Goal: Transaction & Acquisition: Subscribe to service/newsletter

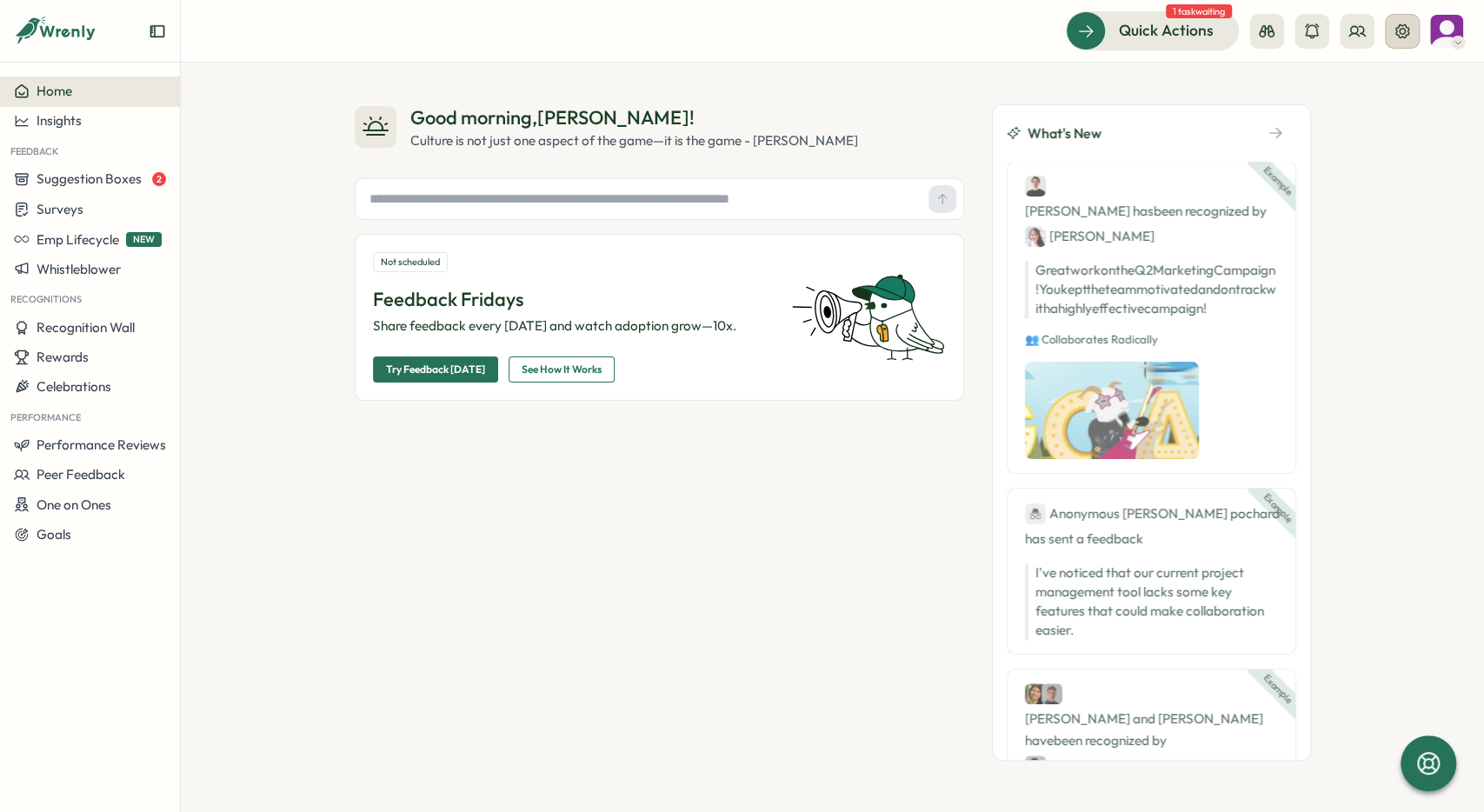
click at [1400, 43] on button at bounding box center [1402, 31] width 35 height 35
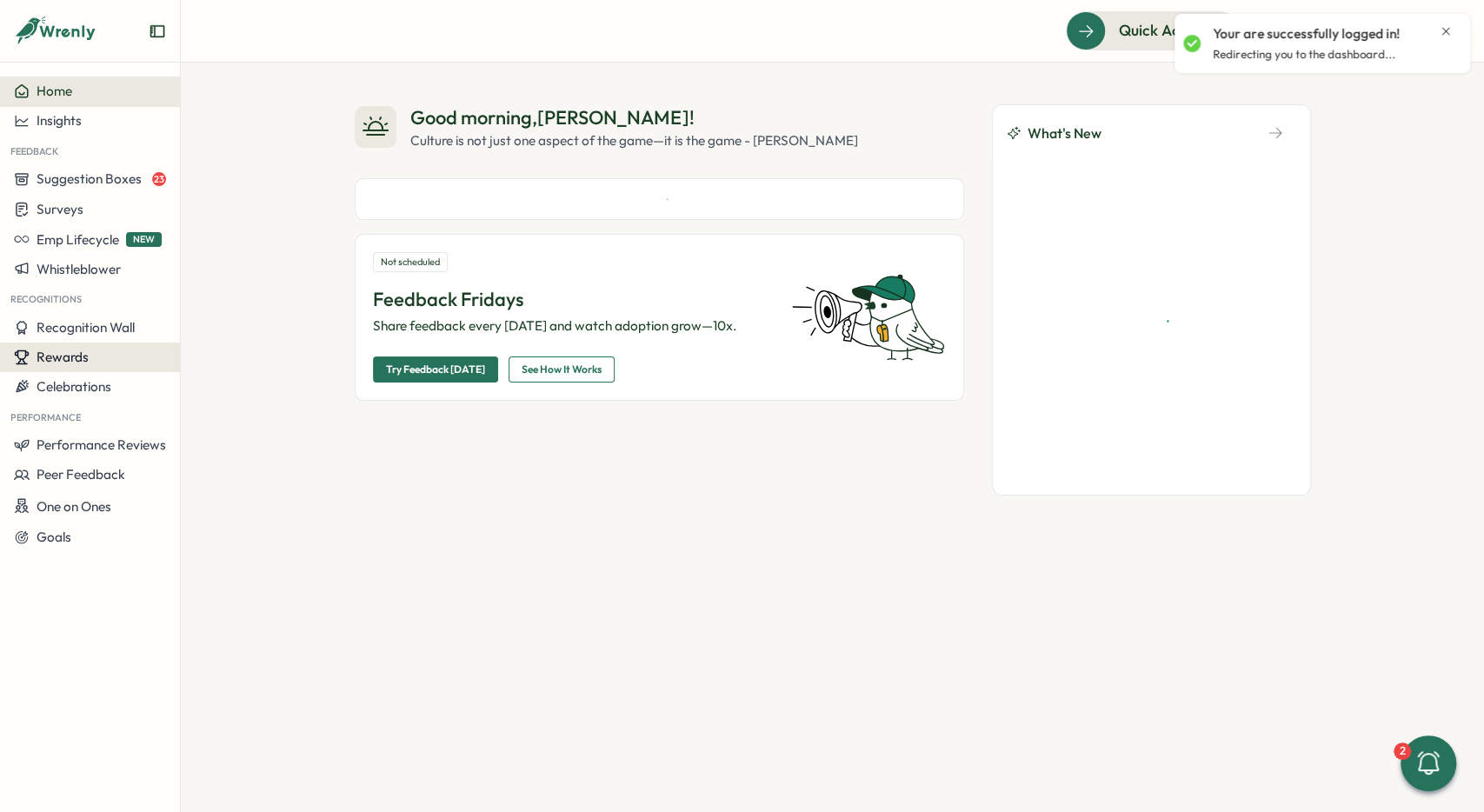
click at [73, 368] on button "Rewards" at bounding box center [90, 357] width 180 height 29
click at [280, 396] on div "Redeem Rewards" at bounding box center [249, 390] width 130 height 19
click at [1448, 30] on icon "Close notification" at bounding box center [1446, 30] width 8 height 8
click at [74, 363] on span "Rewards" at bounding box center [62, 357] width 52 height 16
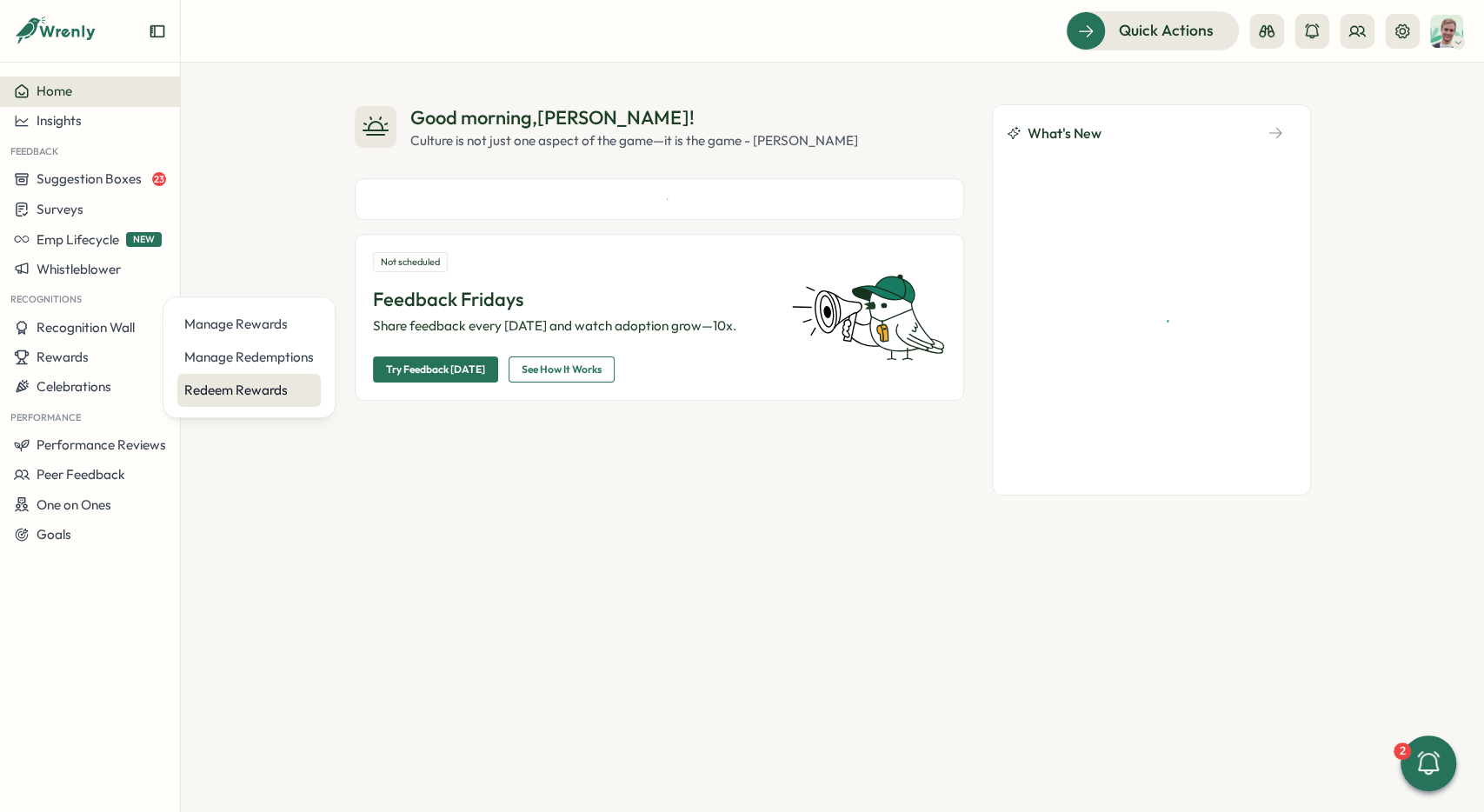
click at [276, 389] on div "Redeem Rewards" at bounding box center [249, 390] width 130 height 19
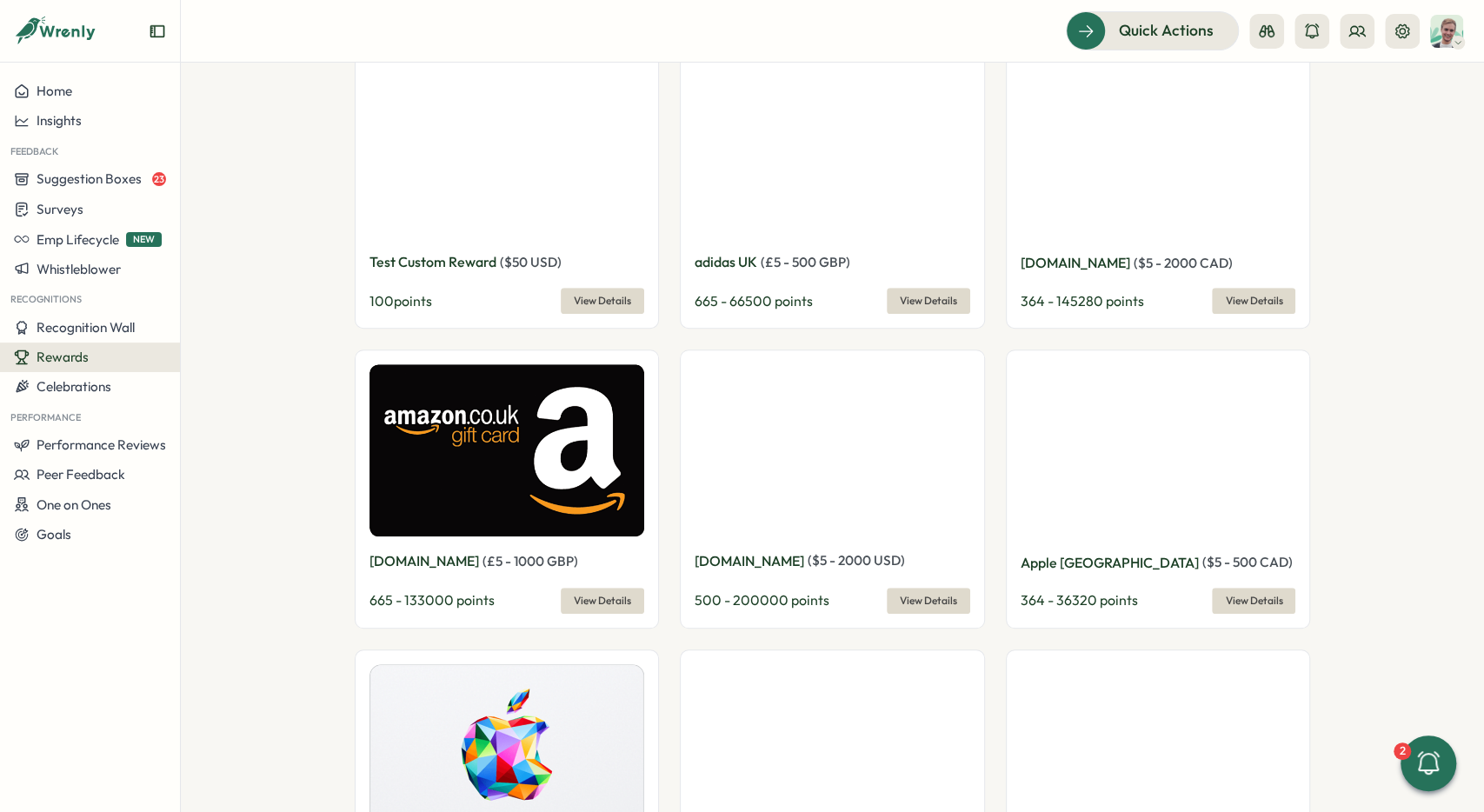
scroll to position [652, 0]
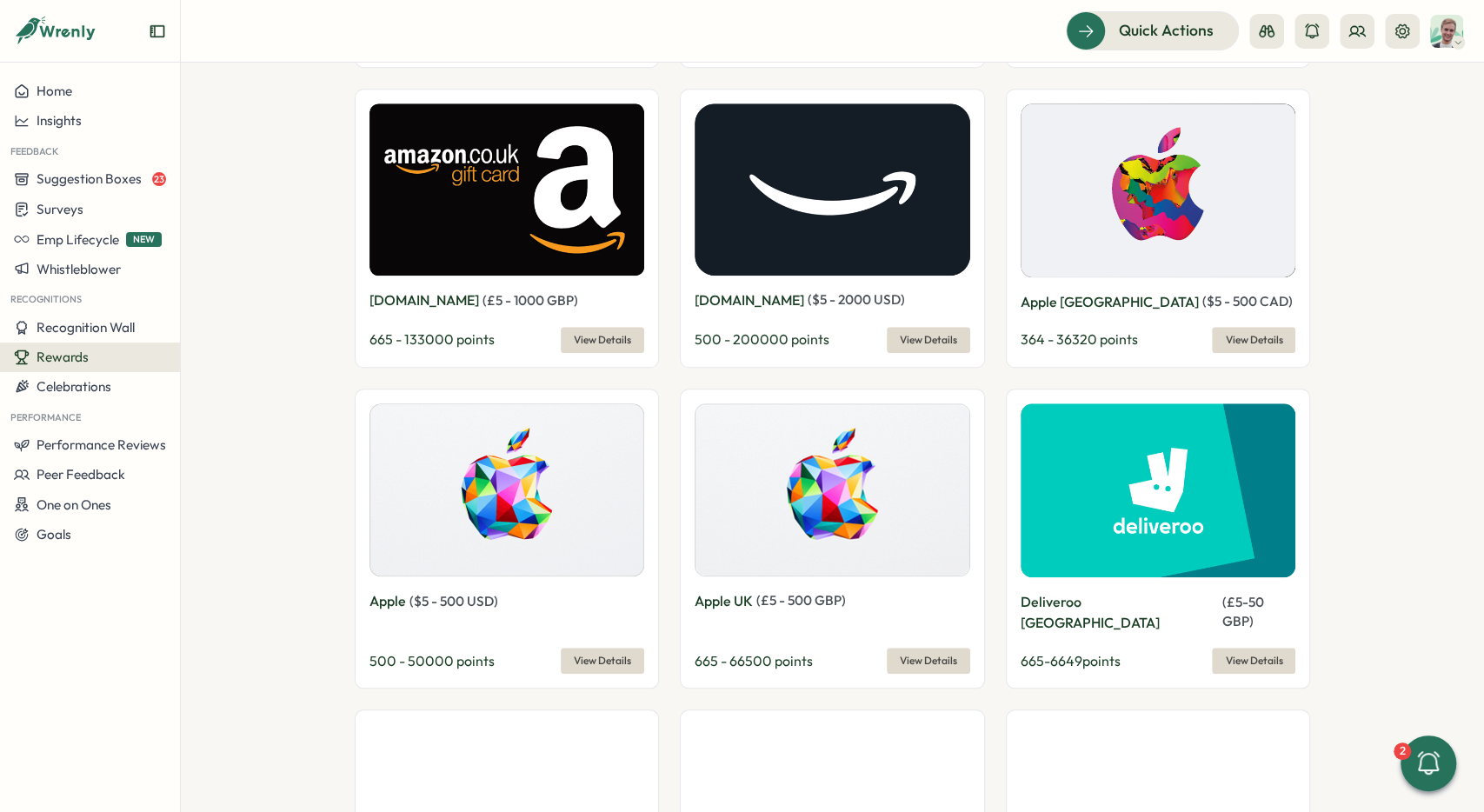
type input "**********"
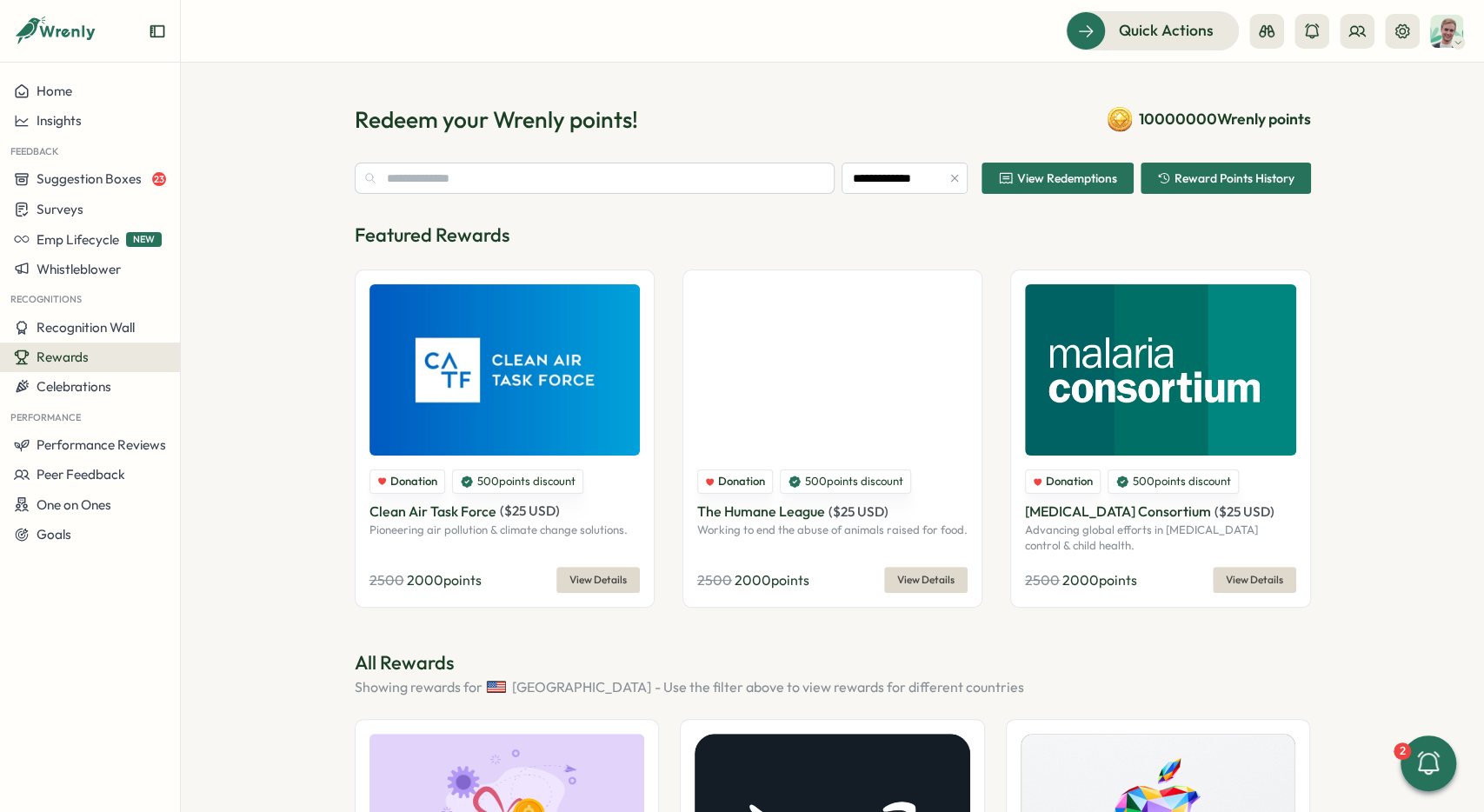
scroll to position [0, 0]
click at [959, 172] on button "button" at bounding box center [955, 178] width 19 height 19
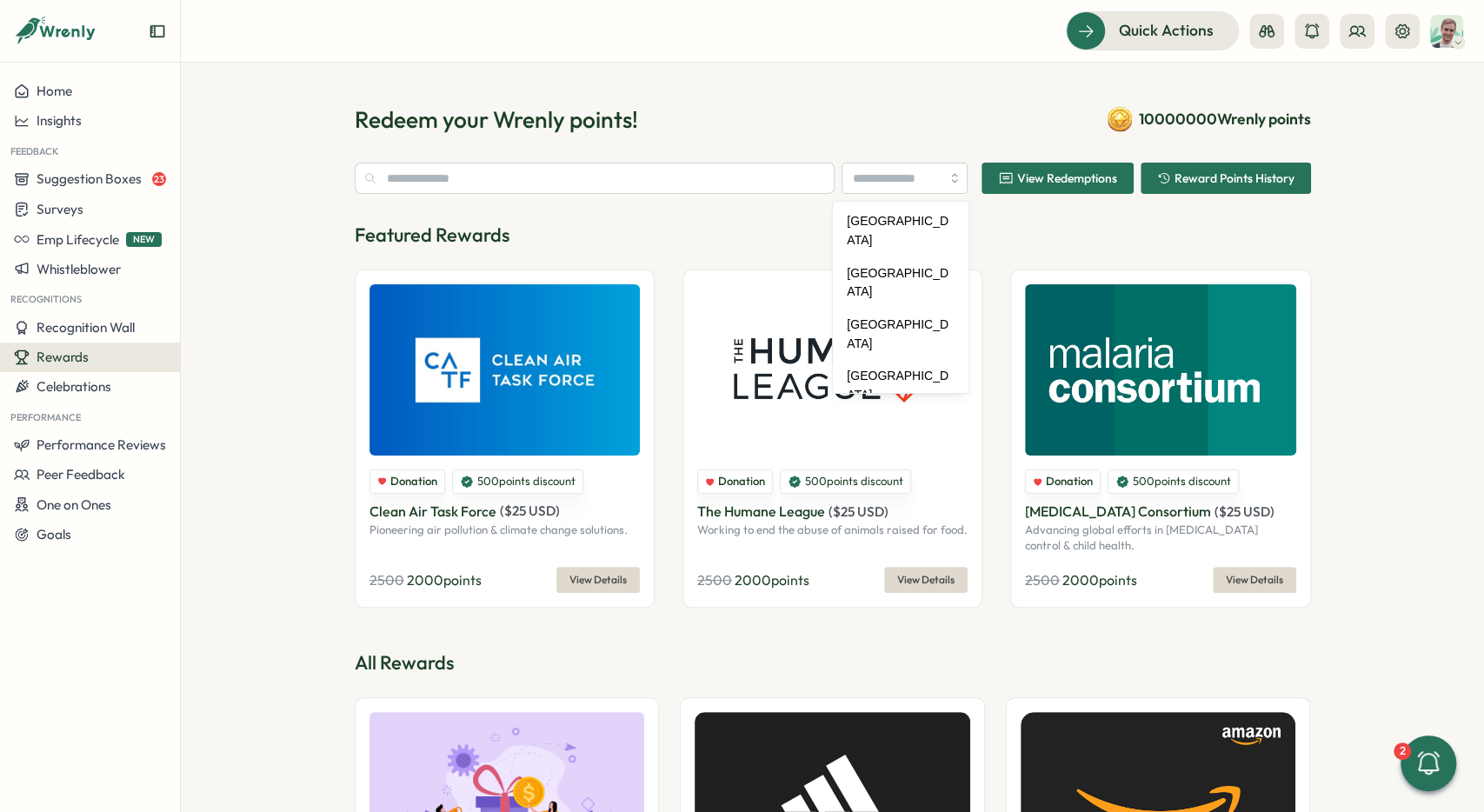
click at [895, 122] on div "Redeem your Wrenly points! 10000000 Wrenly points" at bounding box center [833, 120] width 956 height 30
drag, startPoint x: 354, startPoint y: 487, endPoint x: 955, endPoint y: 194, distance: 668.6
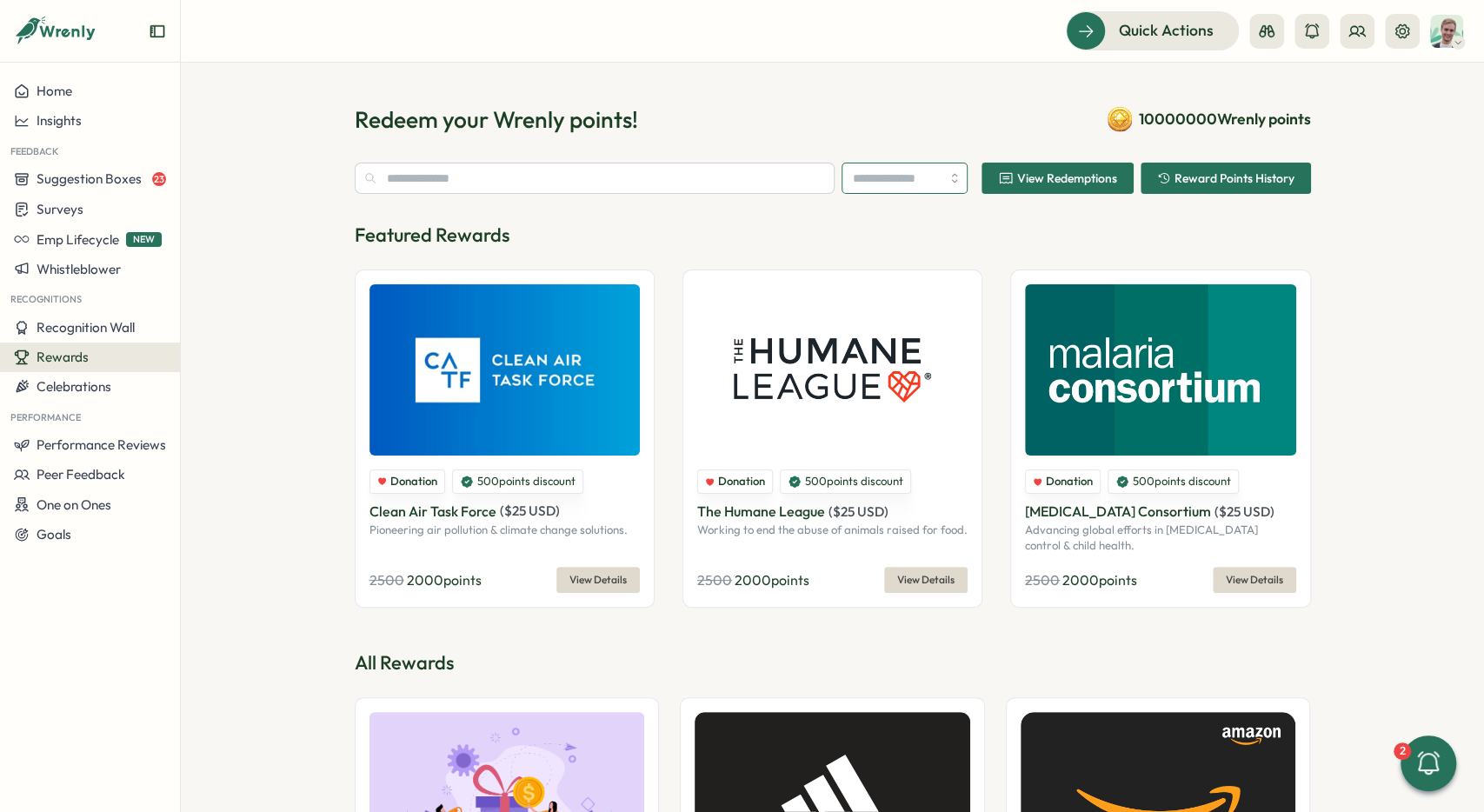
click at [900, 172] on input "search" at bounding box center [904, 177] width 125 height 31
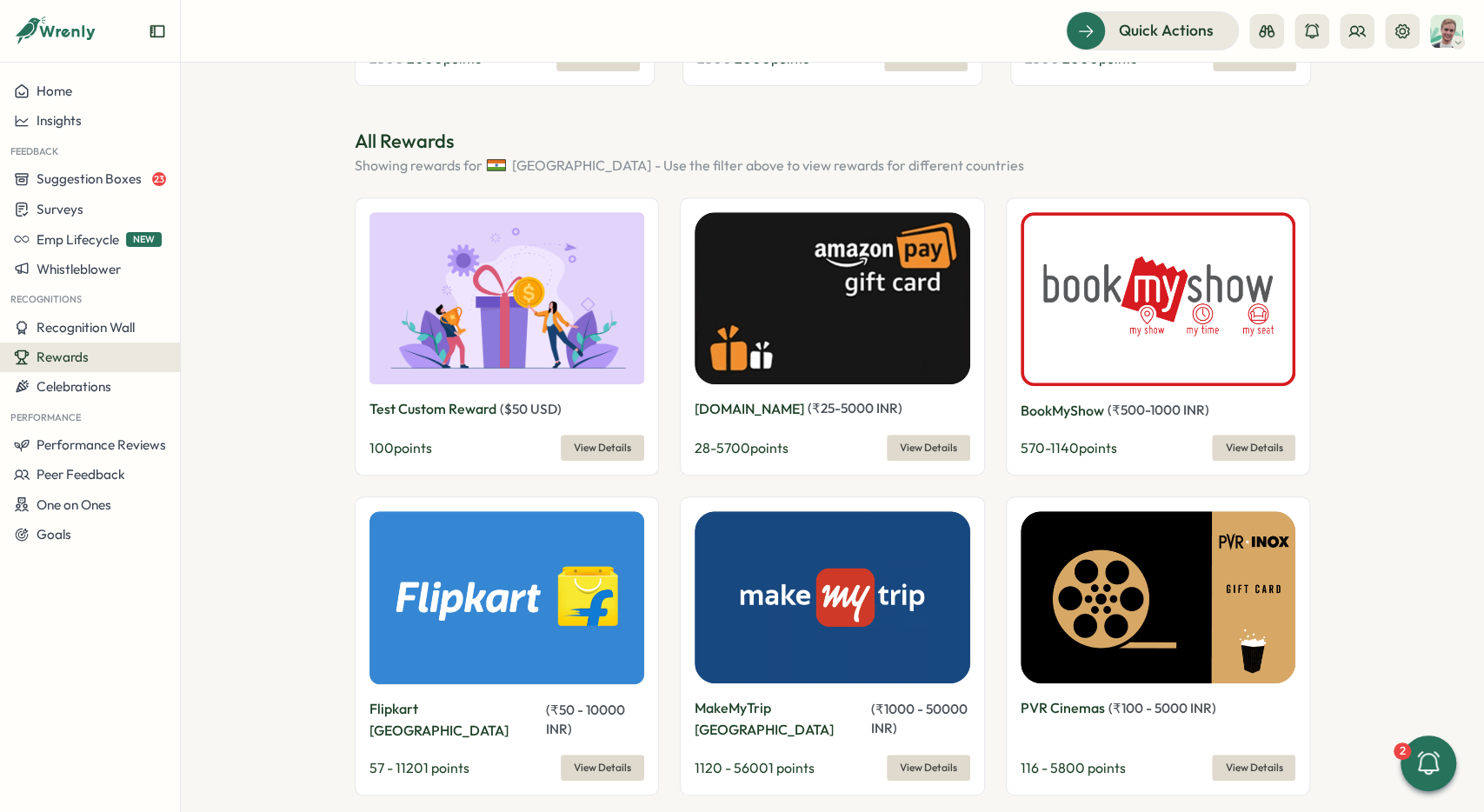
type input "*****"
click at [234, 307] on section "Redeem your Wrenly points! 10000000 Wrenly points ***** View Redemptions Reward…" at bounding box center [833, 437] width 1304 height 749
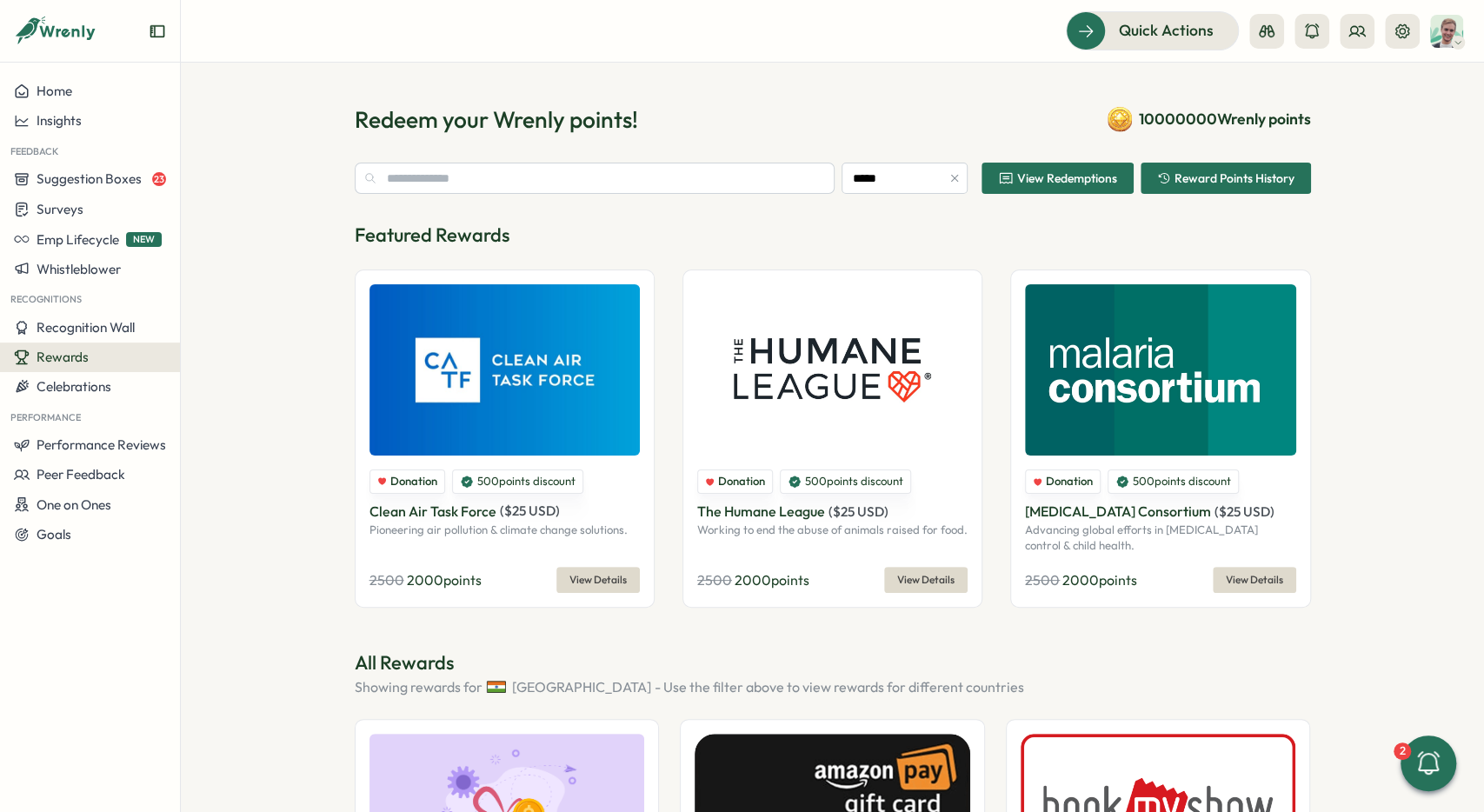
drag, startPoint x: 810, startPoint y: 491, endPoint x: 899, endPoint y: 484, distance: 89.3
click at [899, 484] on div "500 points discount" at bounding box center [845, 482] width 131 height 25
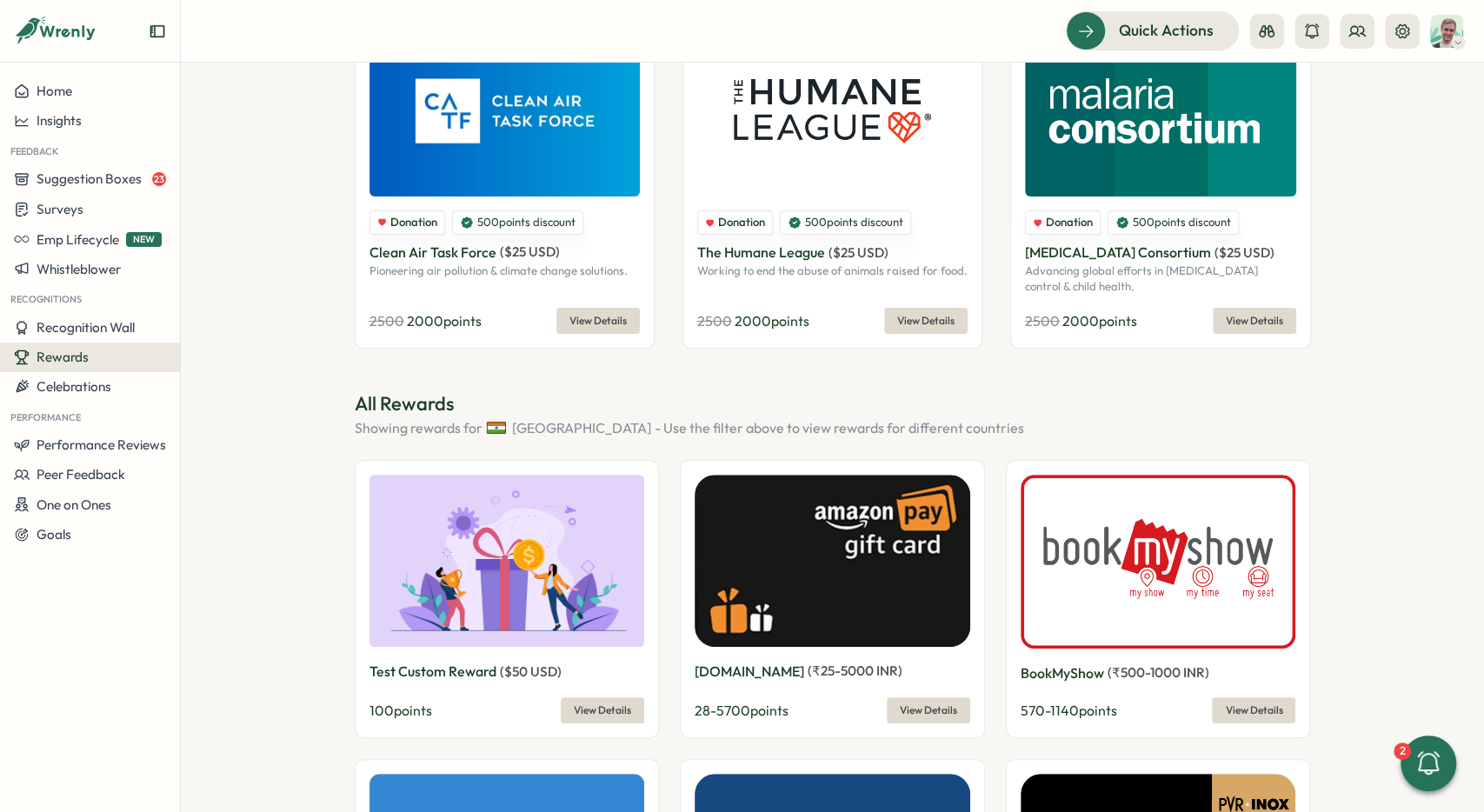
scroll to position [261, 0]
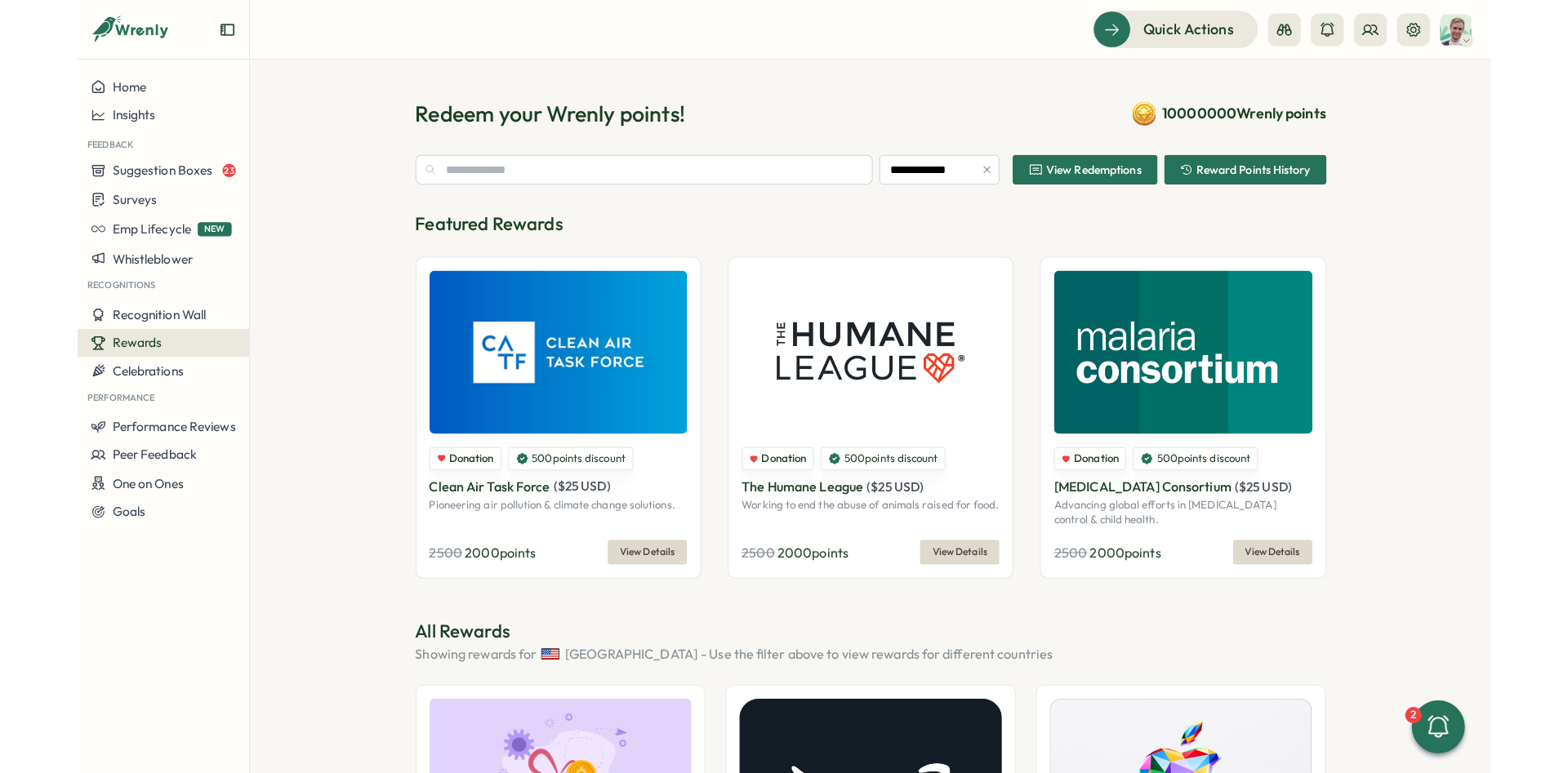
scroll to position [245, 0]
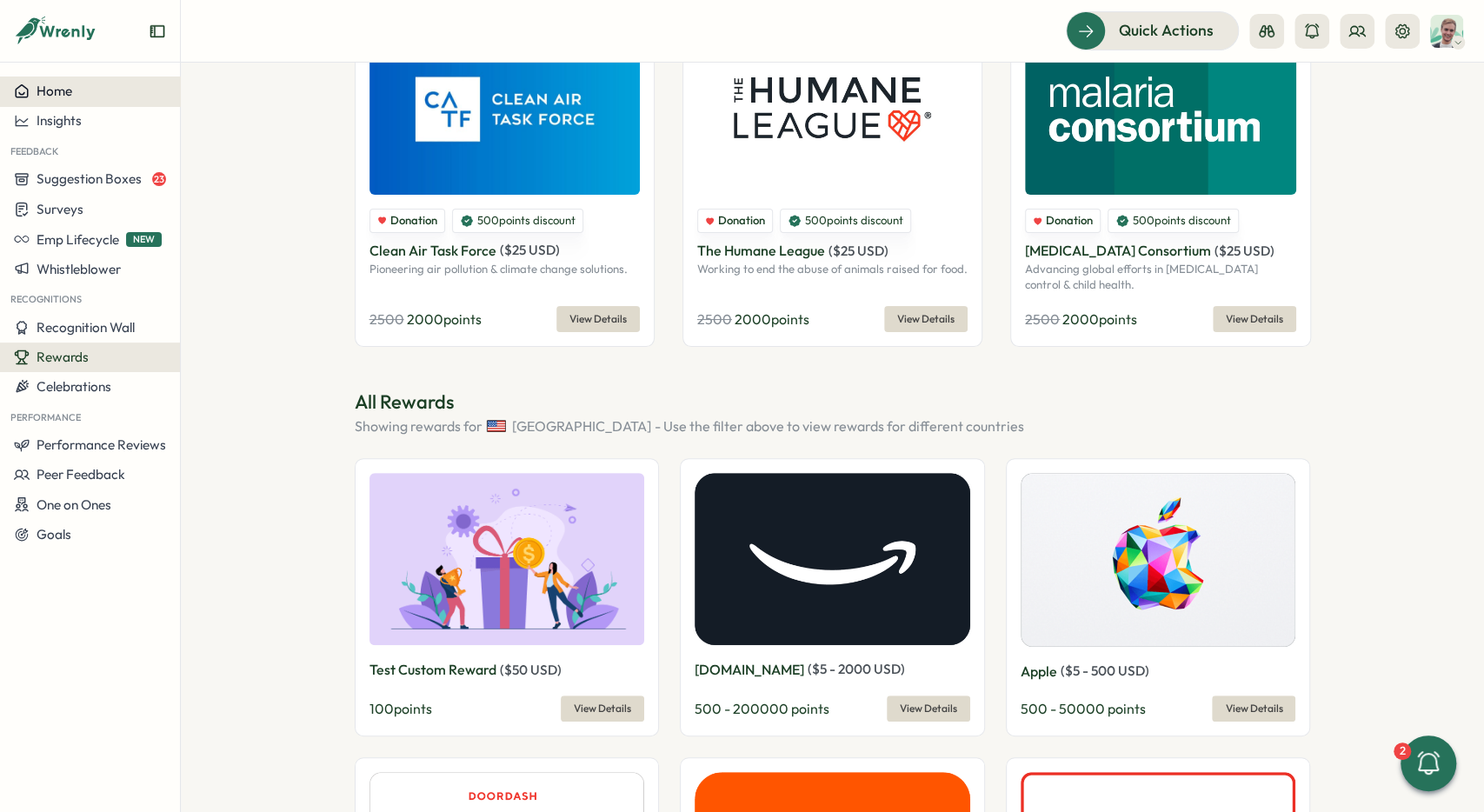
click at [57, 102] on button "Home" at bounding box center [90, 91] width 180 height 29
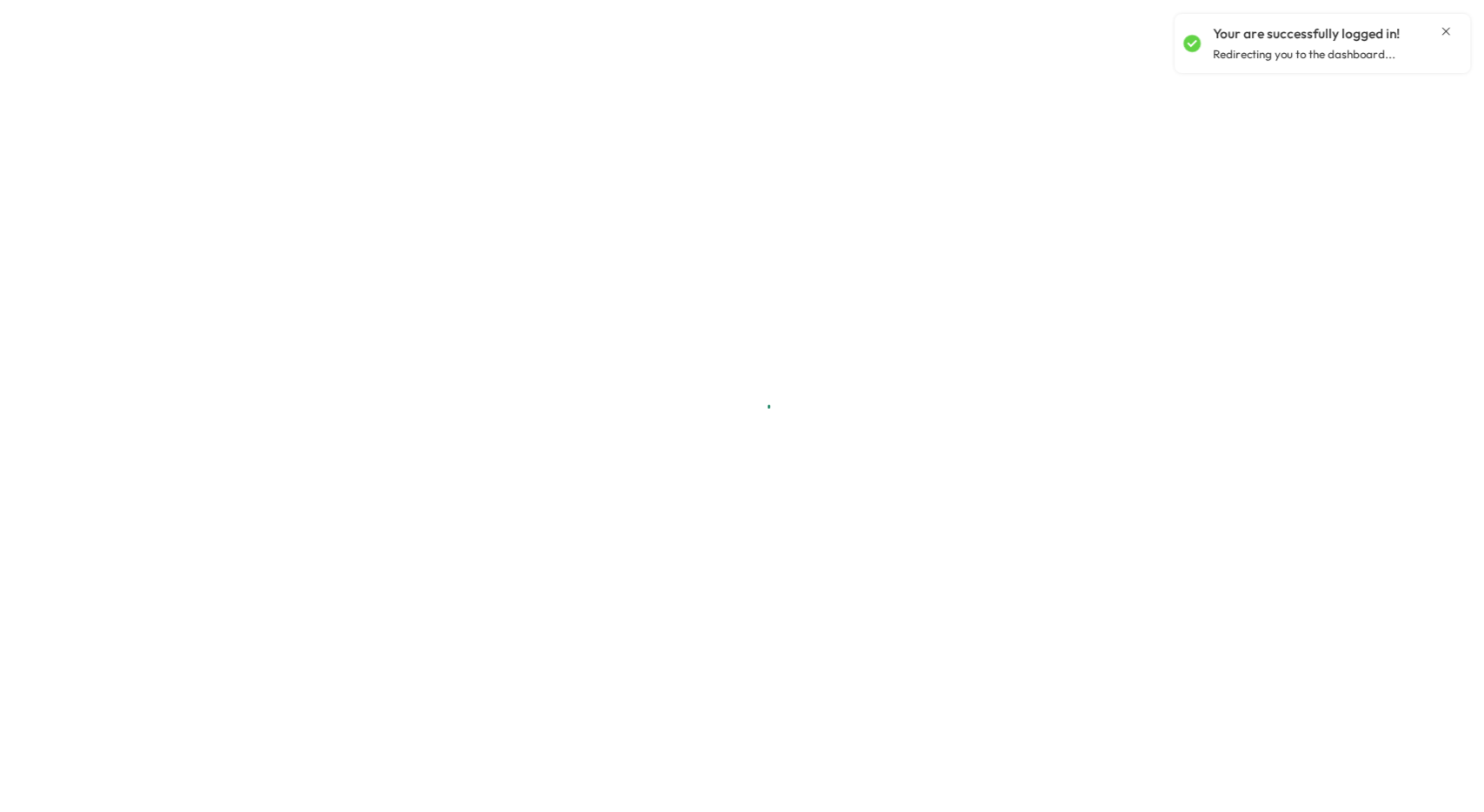
click at [1444, 30] on icon "Close notification" at bounding box center [1446, 30] width 8 height 8
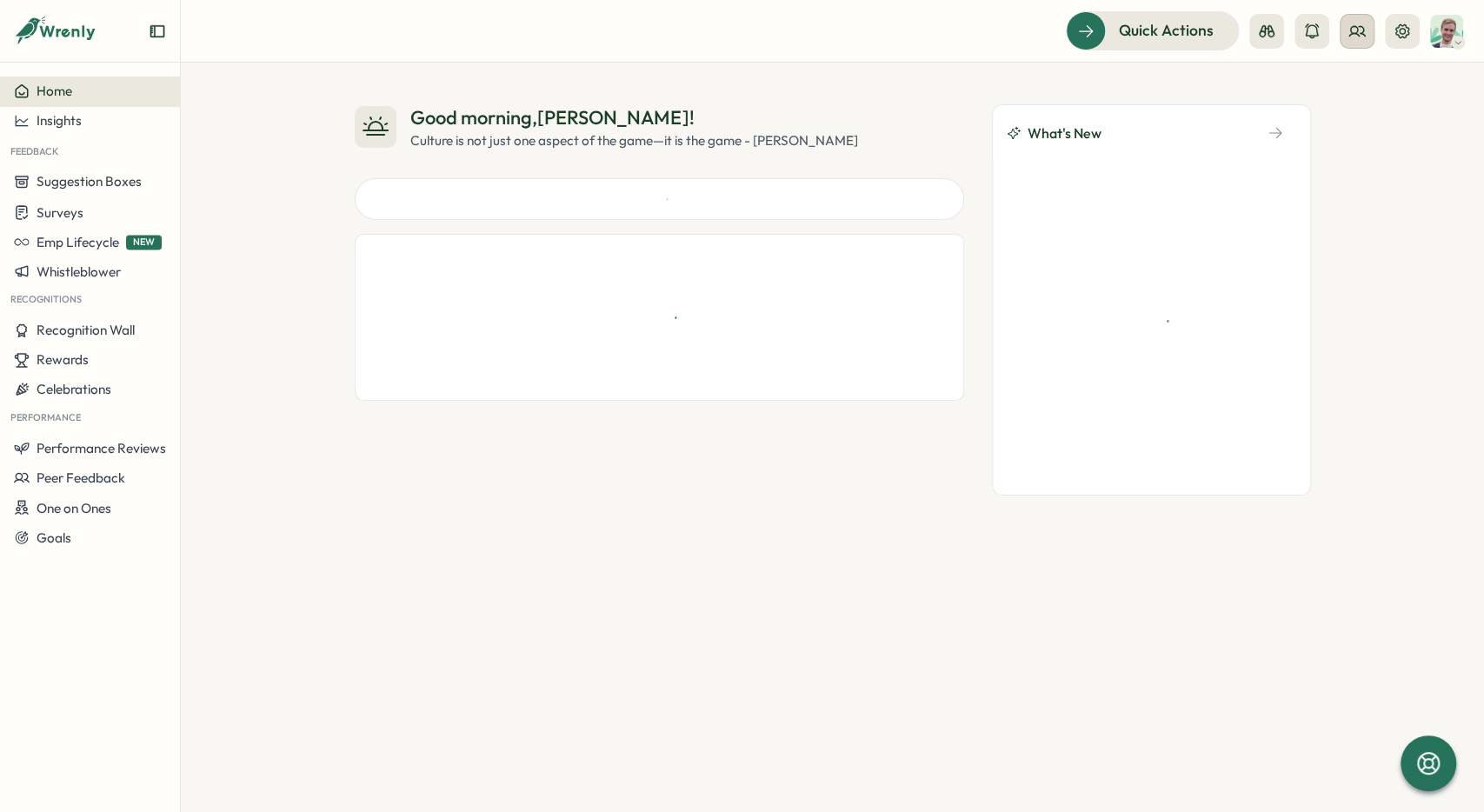
click at [1355, 28] on icon at bounding box center [1358, 31] width 17 height 17
click at [1367, 122] on div "User Groups" at bounding box center [1357, 119] width 109 height 19
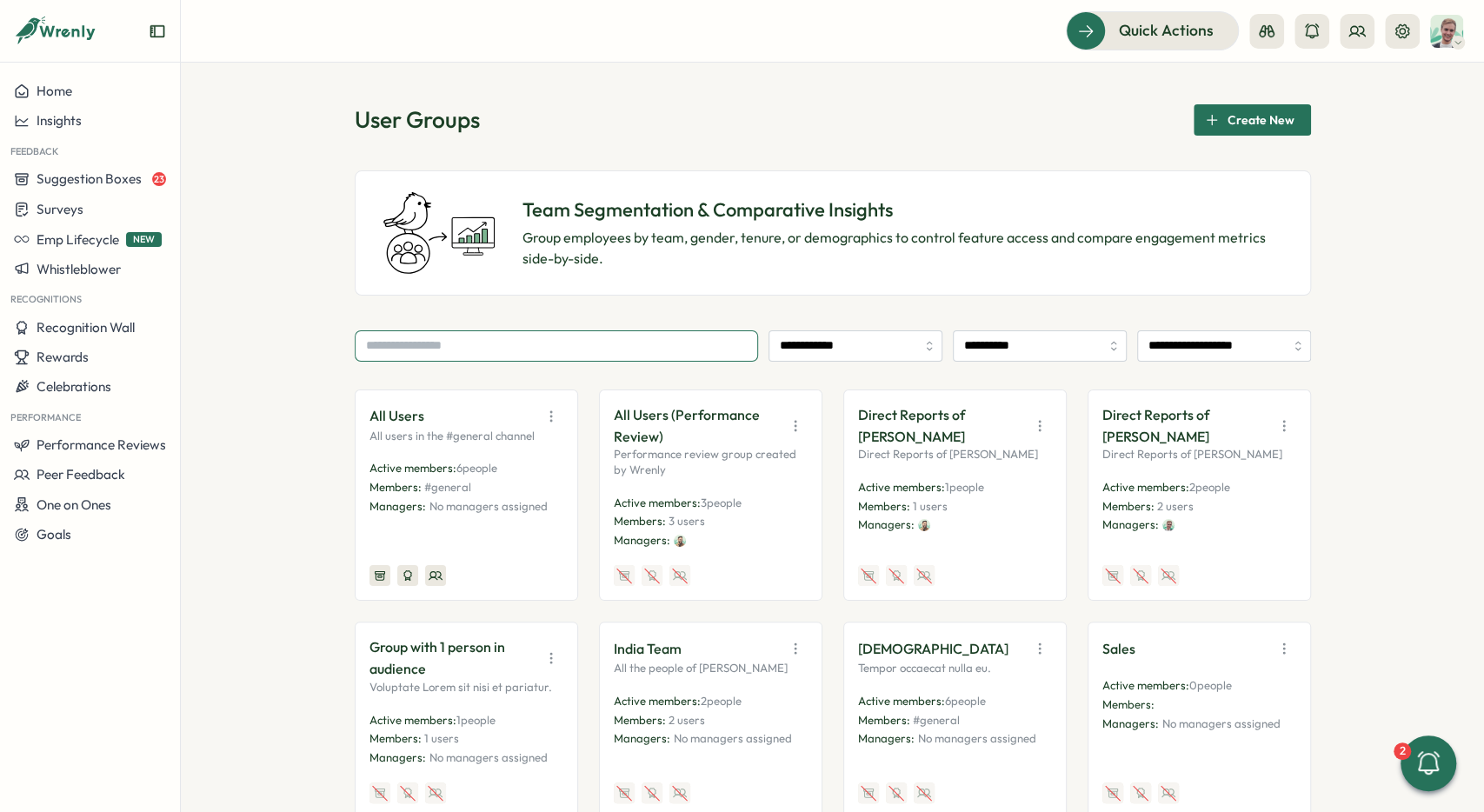
click at [513, 360] on input "text" at bounding box center [556, 345] width 403 height 31
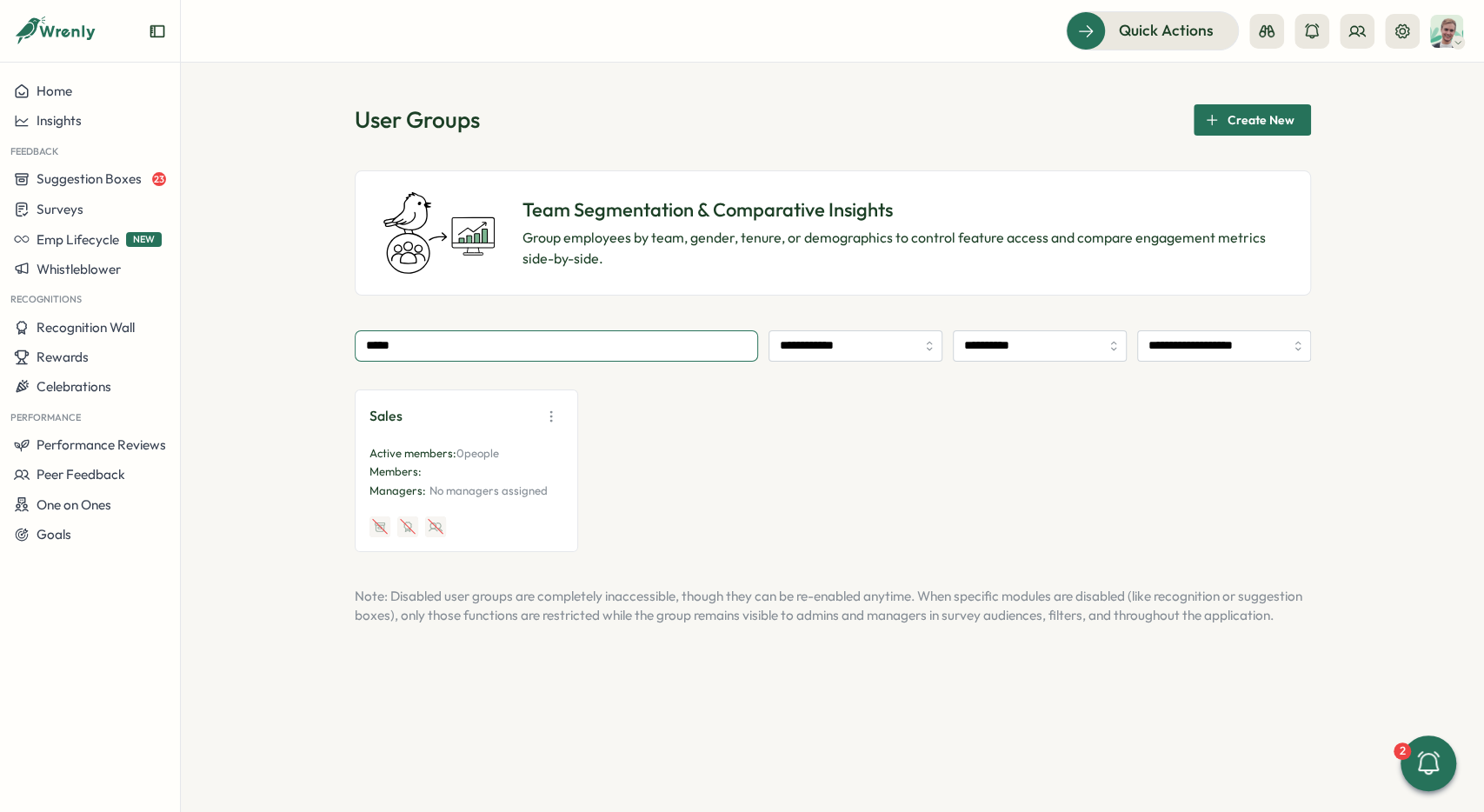
type input "*****"
click at [544, 409] on icon "button" at bounding box center [551, 416] width 17 height 17
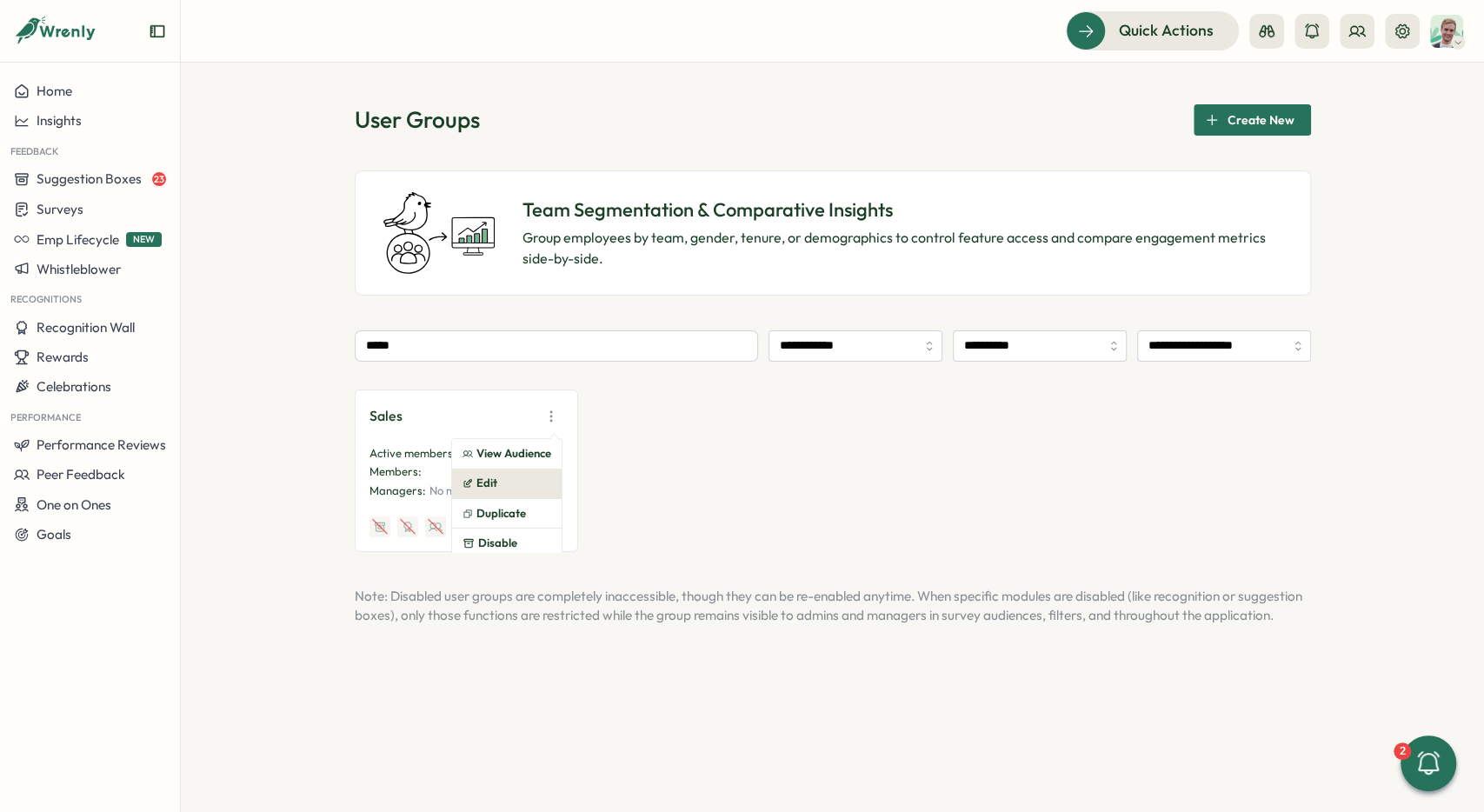
click at [526, 478] on button "Edit" at bounding box center [507, 483] width 109 height 29
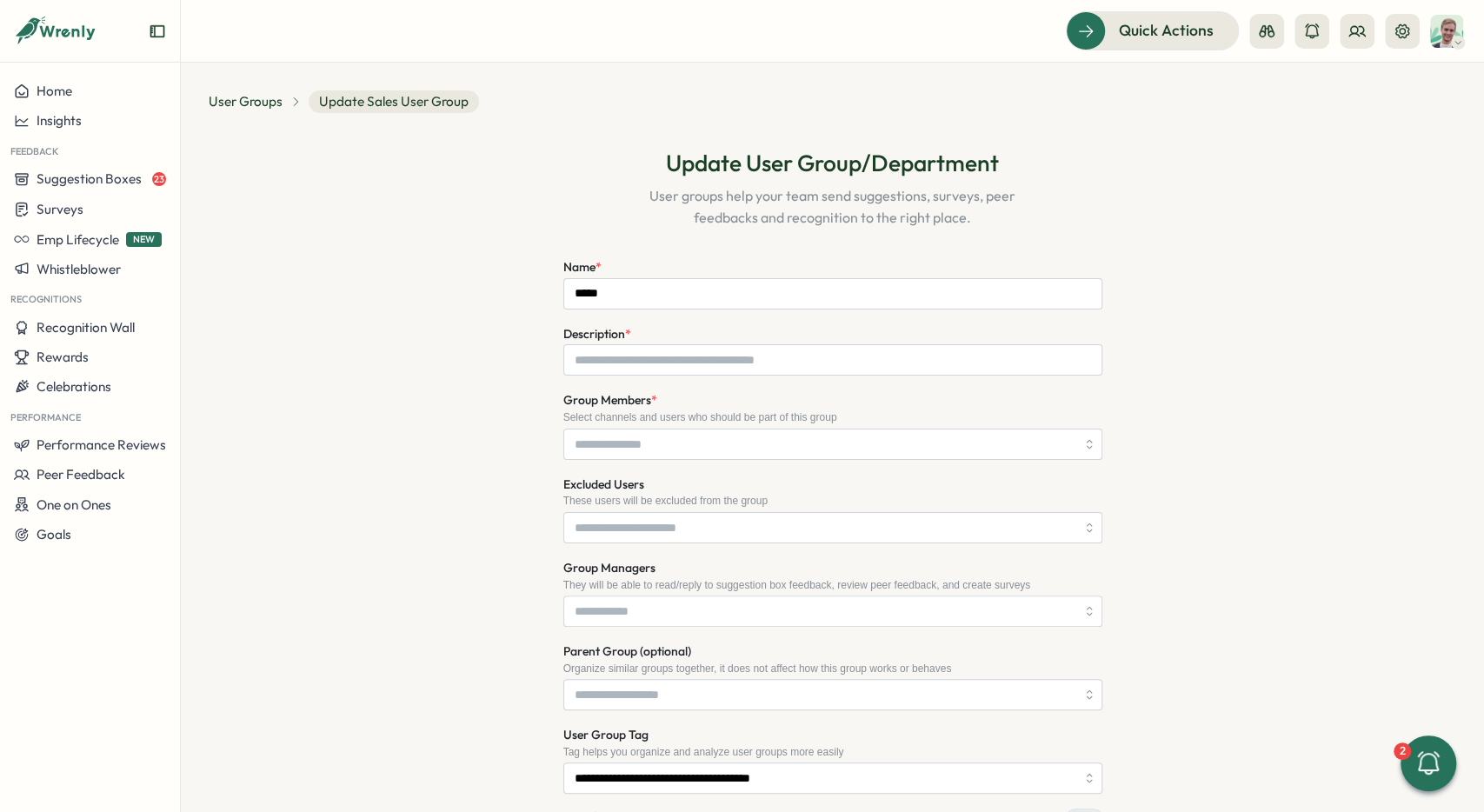
click at [432, 384] on div "**********" at bounding box center [832, 570] width 1248 height 887
click at [250, 109] on span "User Groups" at bounding box center [246, 102] width 74 height 19
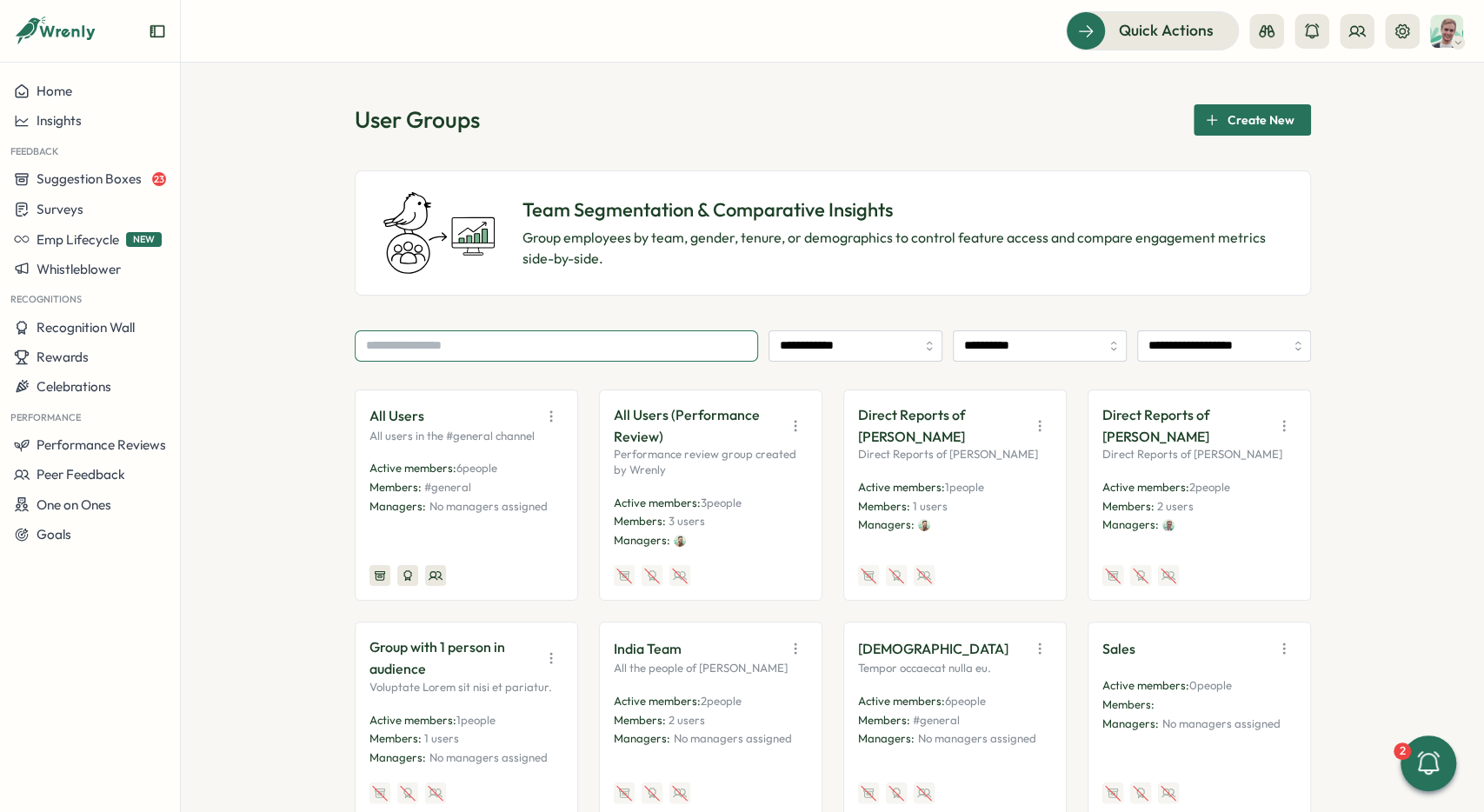
click at [444, 335] on input "text" at bounding box center [556, 345] width 403 height 31
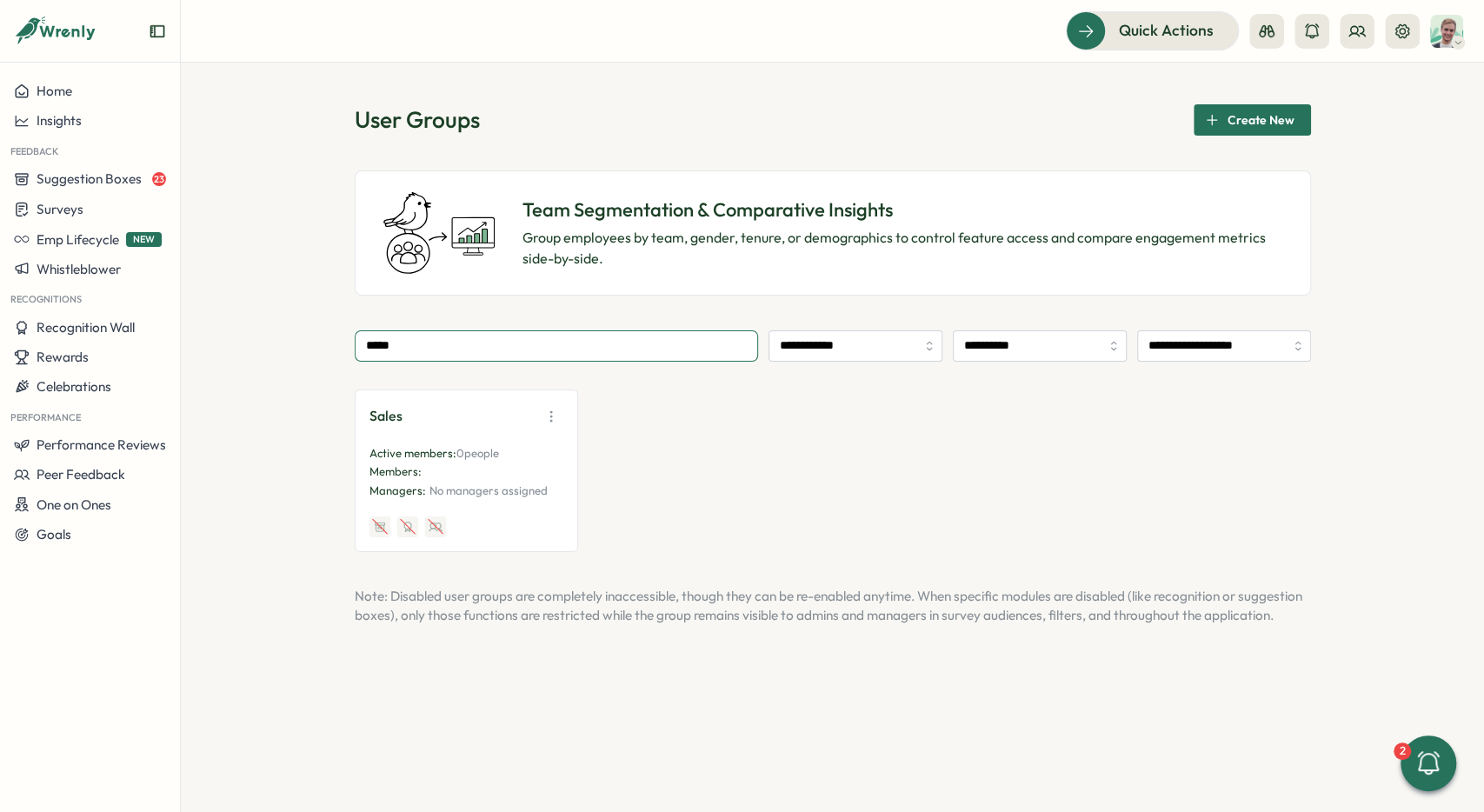
type input "*****"
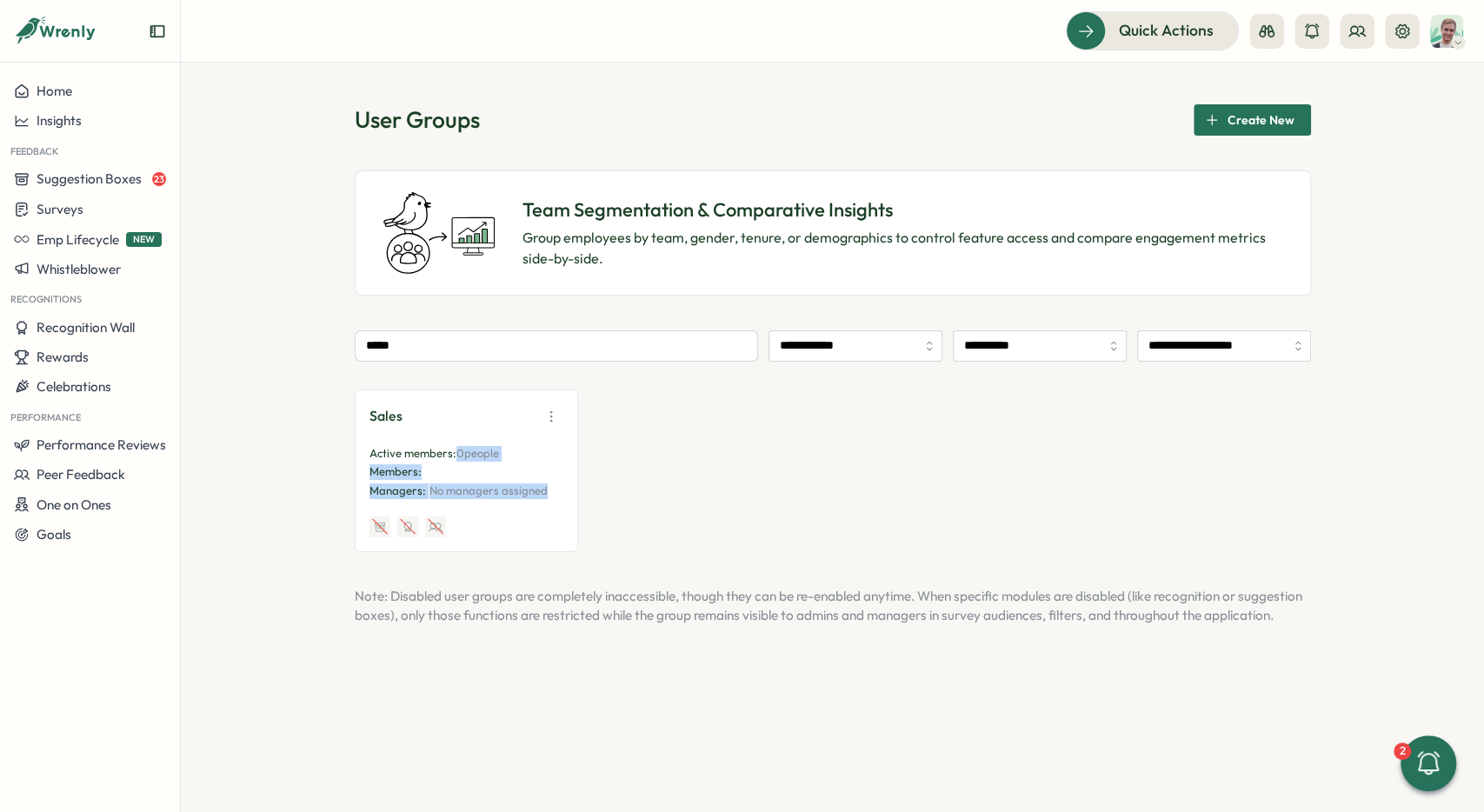
drag, startPoint x: 454, startPoint y: 451, endPoint x: 547, endPoint y: 498, distance: 104.2
click at [547, 498] on div "Sales Active members: 0 people Members: Managers: No managers assigned" at bounding box center [467, 471] width 194 height 133
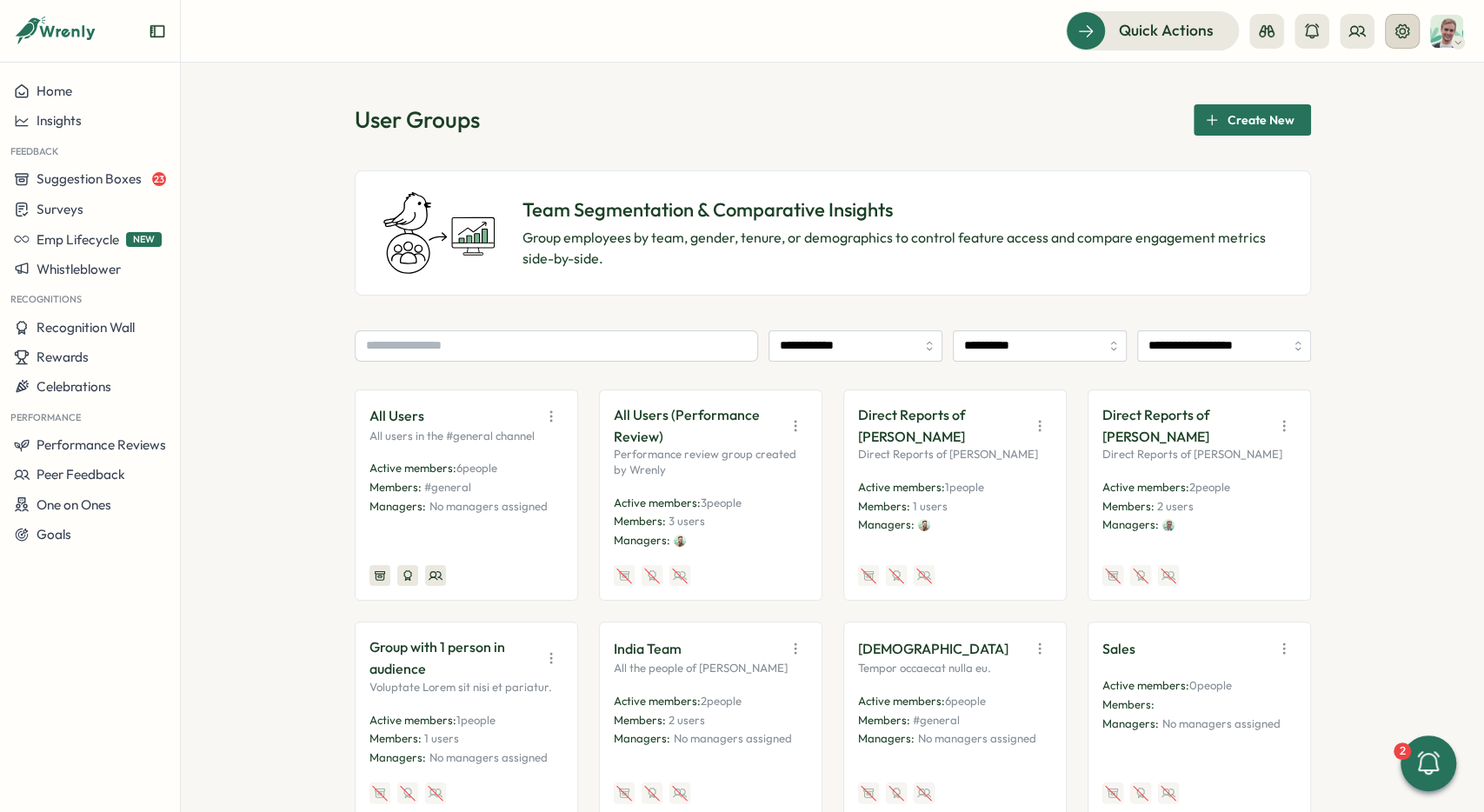
click at [1402, 43] on button at bounding box center [1402, 31] width 35 height 35
click at [1401, 28] on icon at bounding box center [1402, 31] width 17 height 17
click at [1401, 37] on icon at bounding box center [1402, 30] width 14 height 14
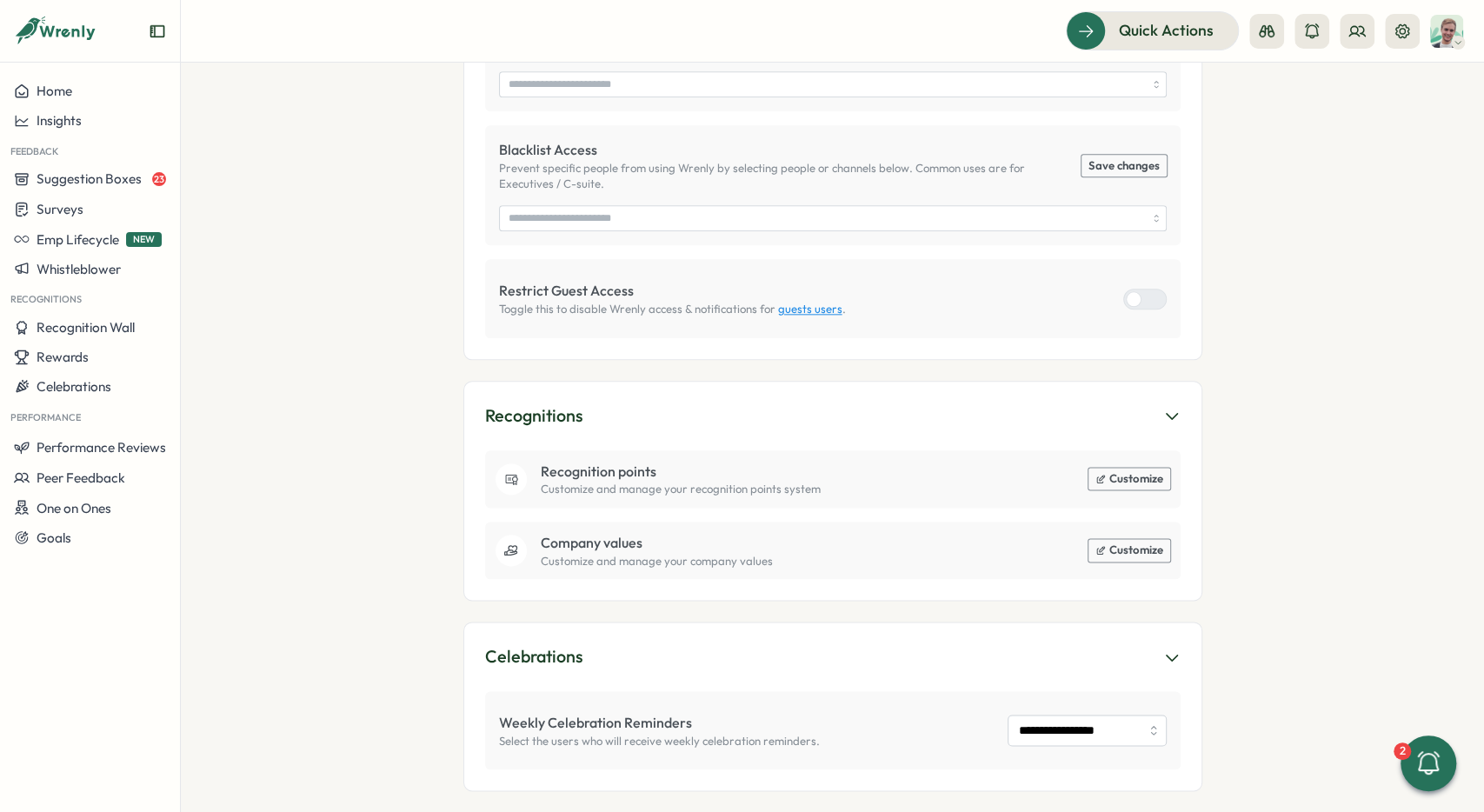
click at [1104, 734] on div "**********" at bounding box center [832, 730] width 696 height 78
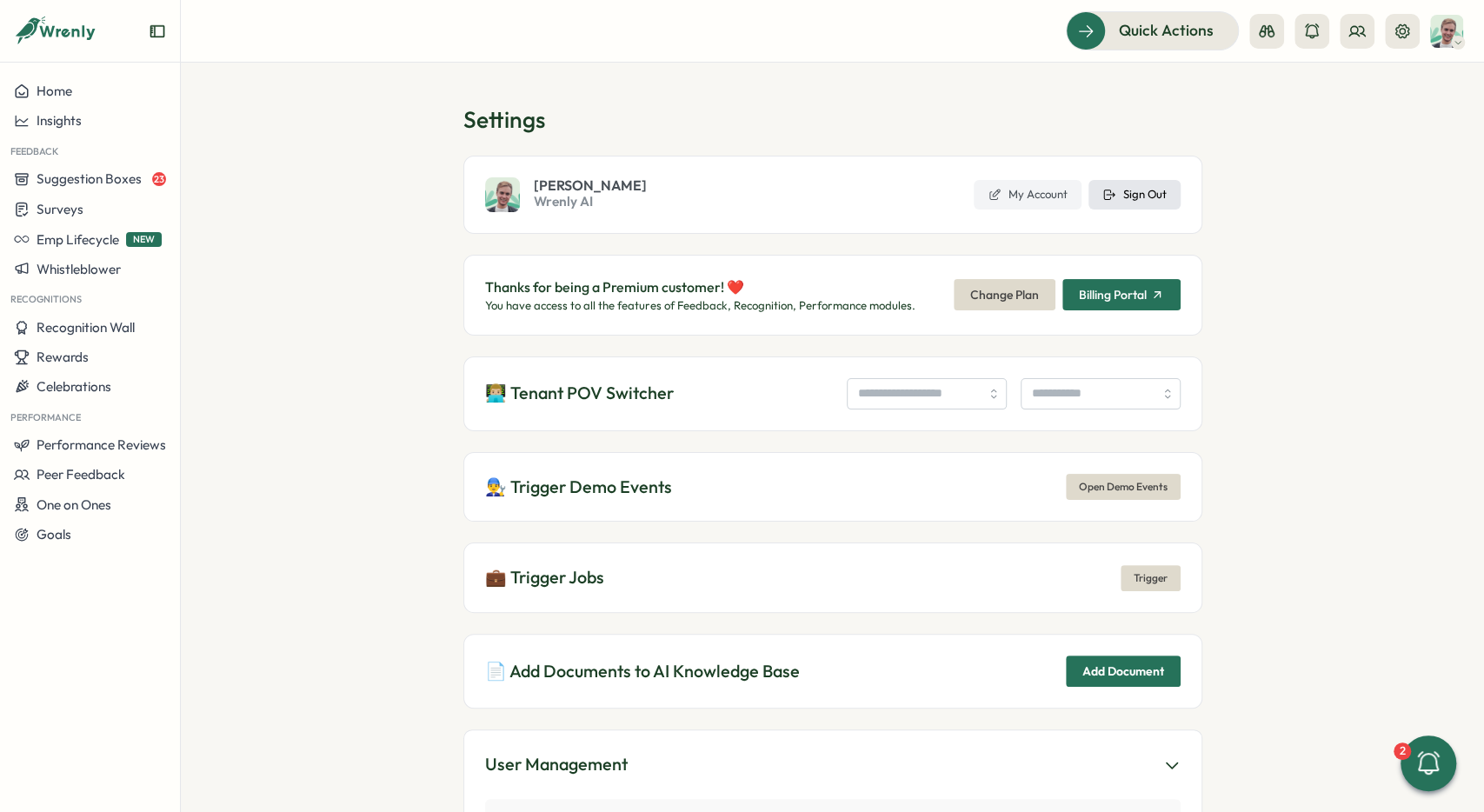
click at [1125, 193] on span "Sign Out" at bounding box center [1145, 194] width 44 height 15
click at [1024, 295] on span "Change Plan" at bounding box center [1005, 294] width 68 height 29
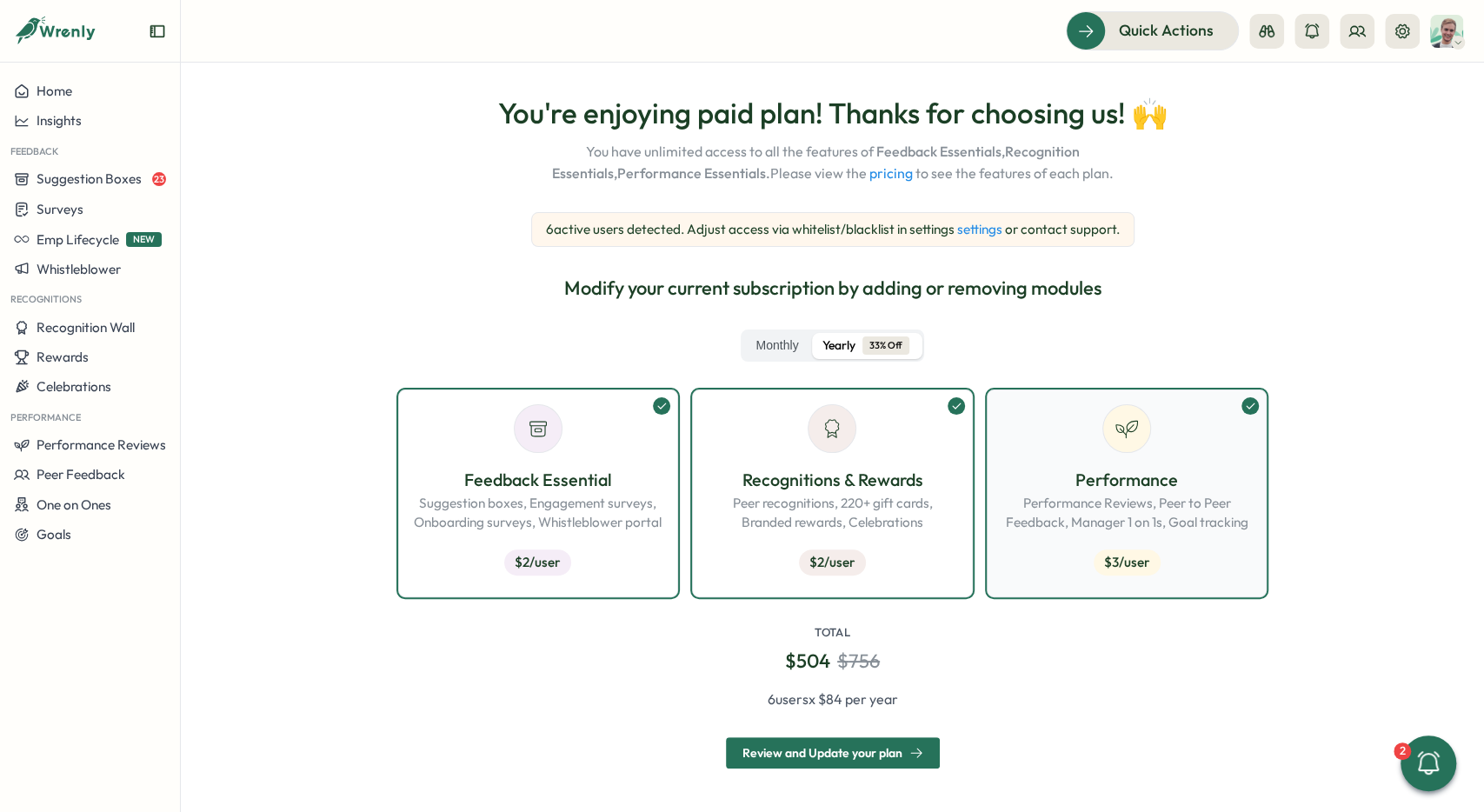
scroll to position [83, 0]
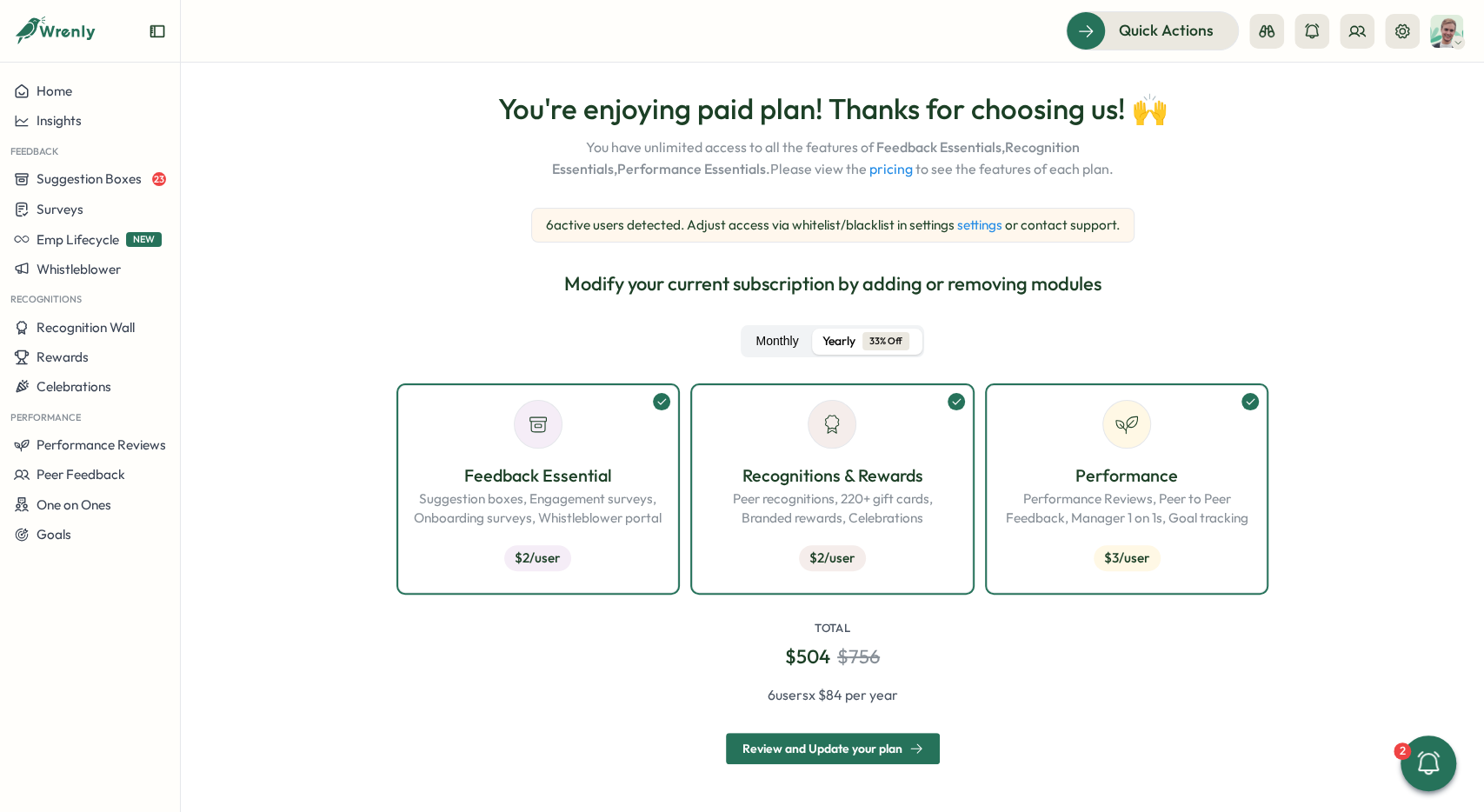
click at [754, 330] on label "Monthly" at bounding box center [777, 341] width 65 height 26
click at [766, 337] on label "Monthly" at bounding box center [777, 341] width 65 height 26
click at [839, 339] on span "Yearly" at bounding box center [839, 341] width 33 height 19
click at [788, 340] on label "Monthly" at bounding box center [777, 341] width 65 height 26
click at [830, 338] on span "Yearly" at bounding box center [839, 341] width 33 height 19
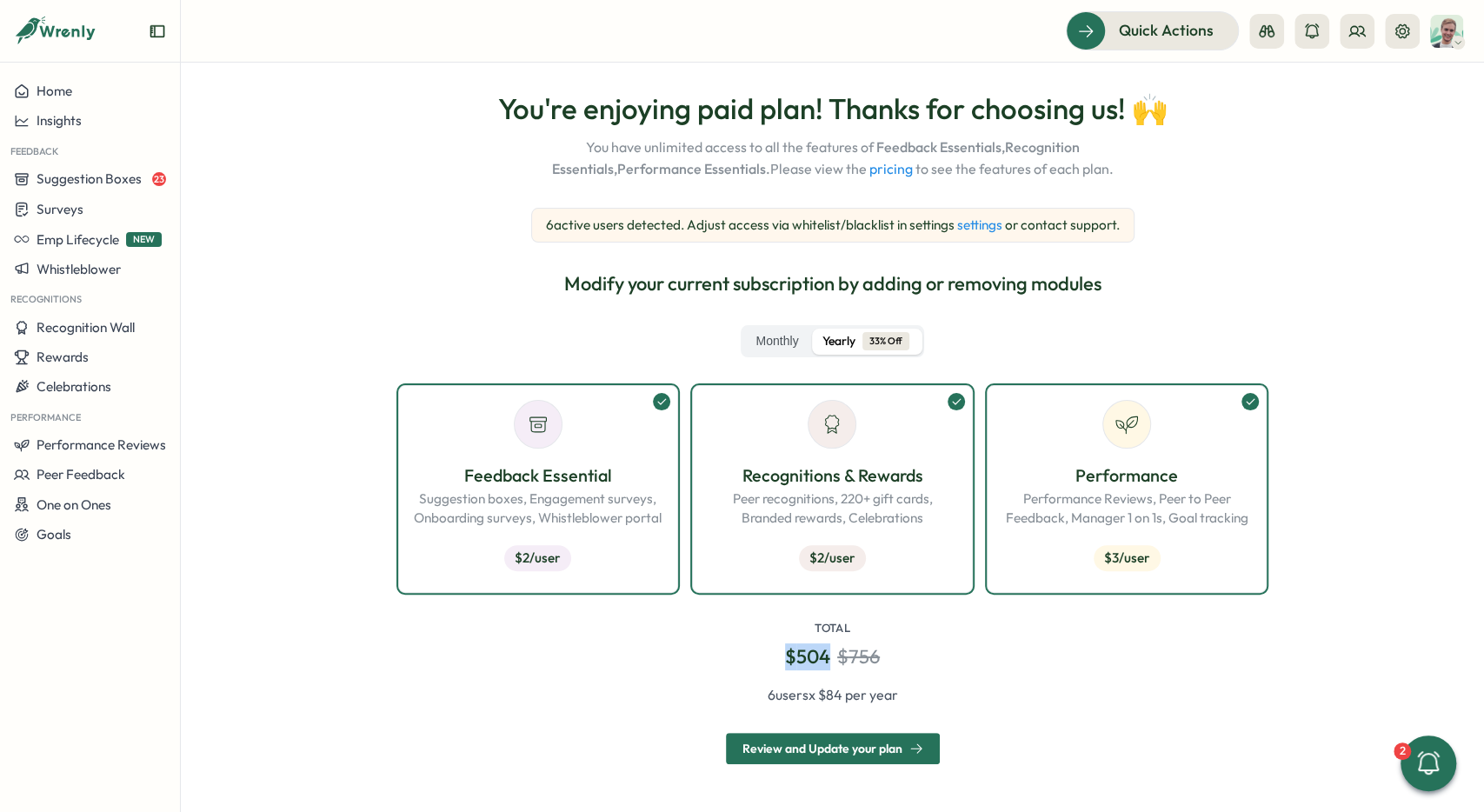
click at [921, 661] on div "Total $ 504 $ 756" at bounding box center [833, 644] width 870 height 48
click at [1462, 672] on section "Settings You're enjoying paid plan! Thanks for choosing us! 🙌 You have unlimite…" at bounding box center [833, 437] width 1304 height 749
click at [753, 337] on label "Monthly" at bounding box center [777, 341] width 65 height 26
click at [863, 339] on div "Yearly 33% Off" at bounding box center [866, 341] width 87 height 19
click at [756, 348] on label "Monthly" at bounding box center [777, 341] width 65 height 26
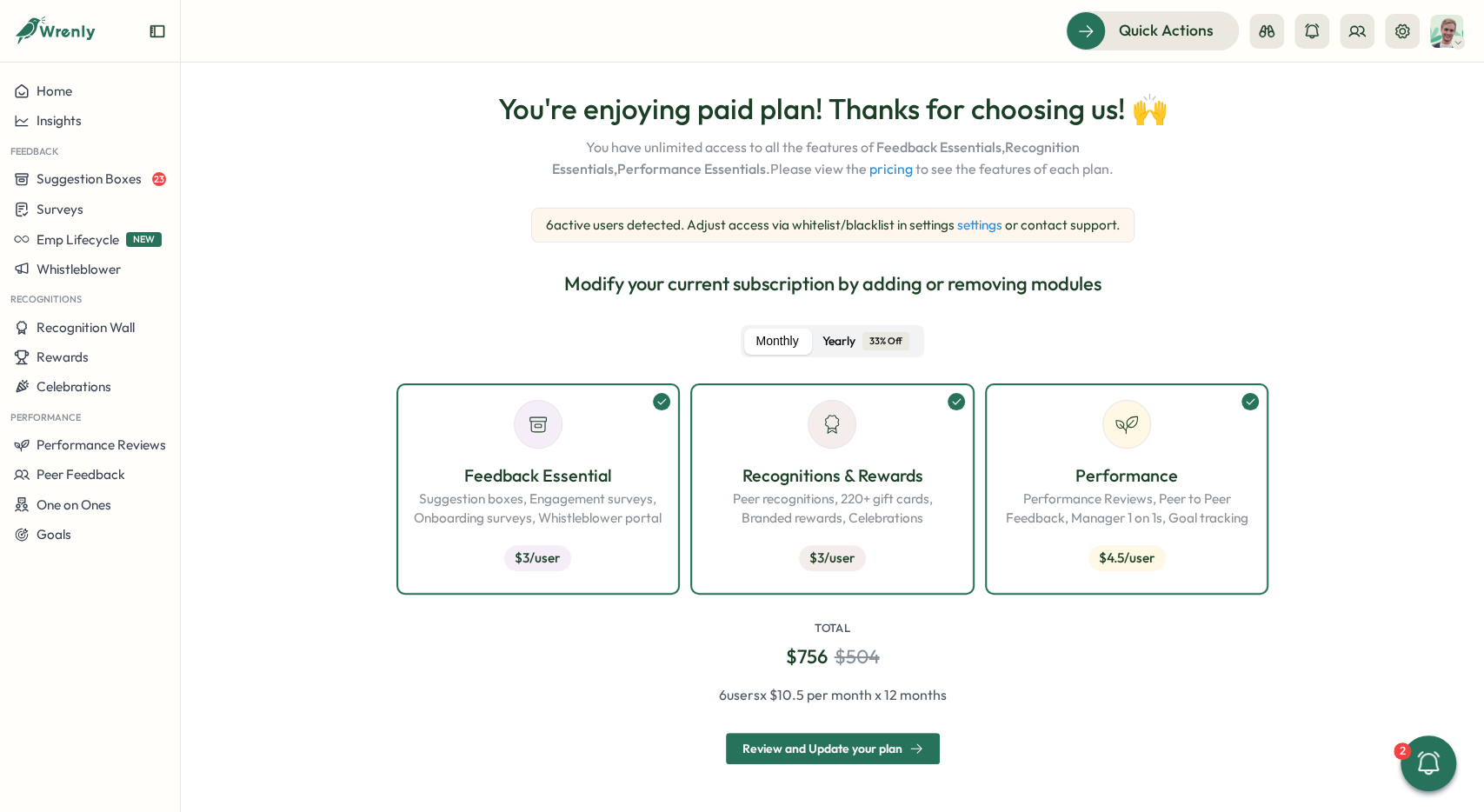
click at [844, 337] on span "Yearly" at bounding box center [839, 341] width 33 height 19
click at [754, 339] on label "Monthly" at bounding box center [777, 341] width 65 height 26
click at [1154, 539] on div "Performance Performance Reviews, Peer to Peer Feedback, Manager 1 on 1s, Goal t…" at bounding box center [1127, 521] width 251 height 116
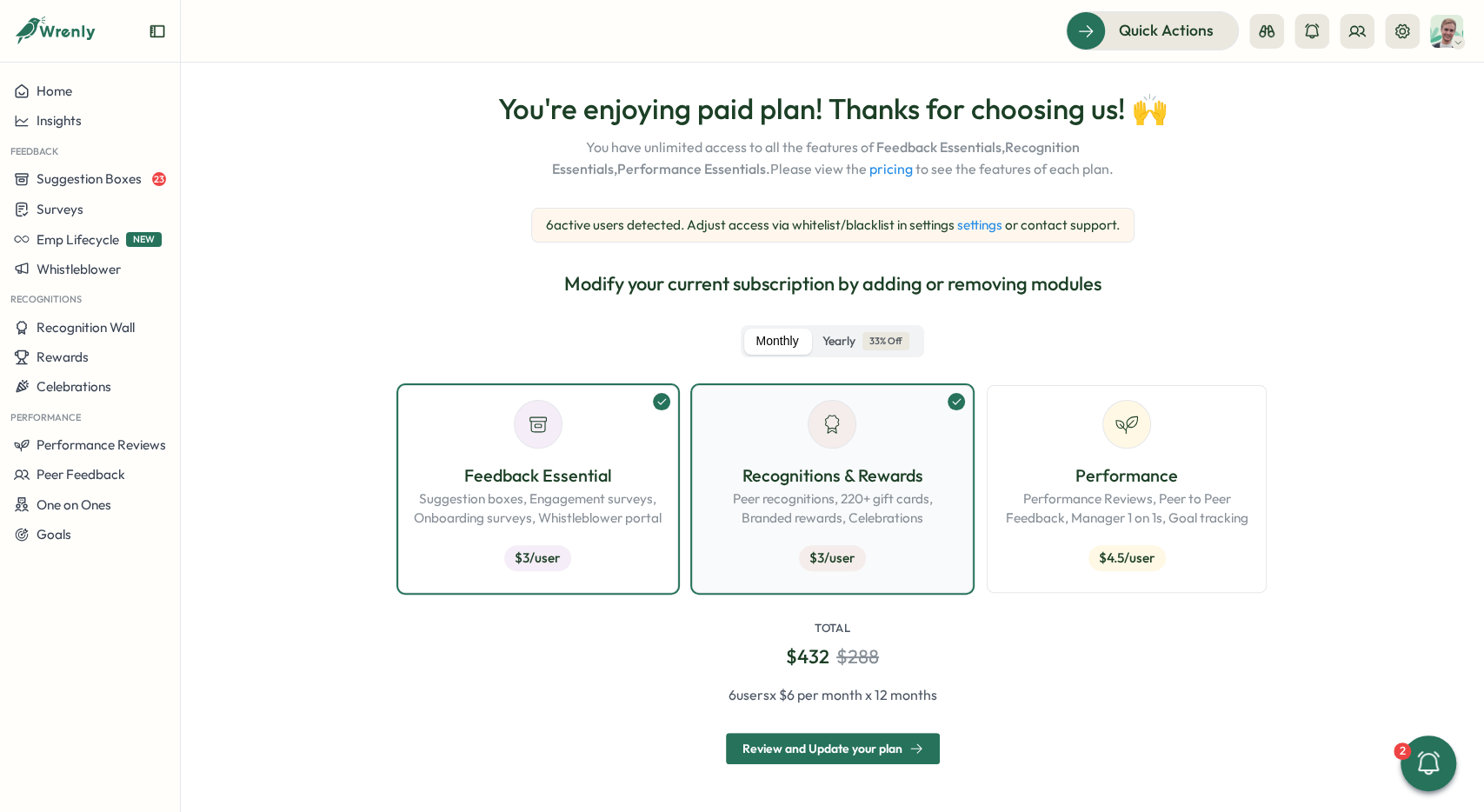
drag, startPoint x: 842, startPoint y: 517, endPoint x: 802, endPoint y: 518, distance: 40.0
click at [835, 517] on p "Peer recognitions, 220+ gift cards, Branded rewards, Celebrations" at bounding box center [832, 508] width 251 height 38
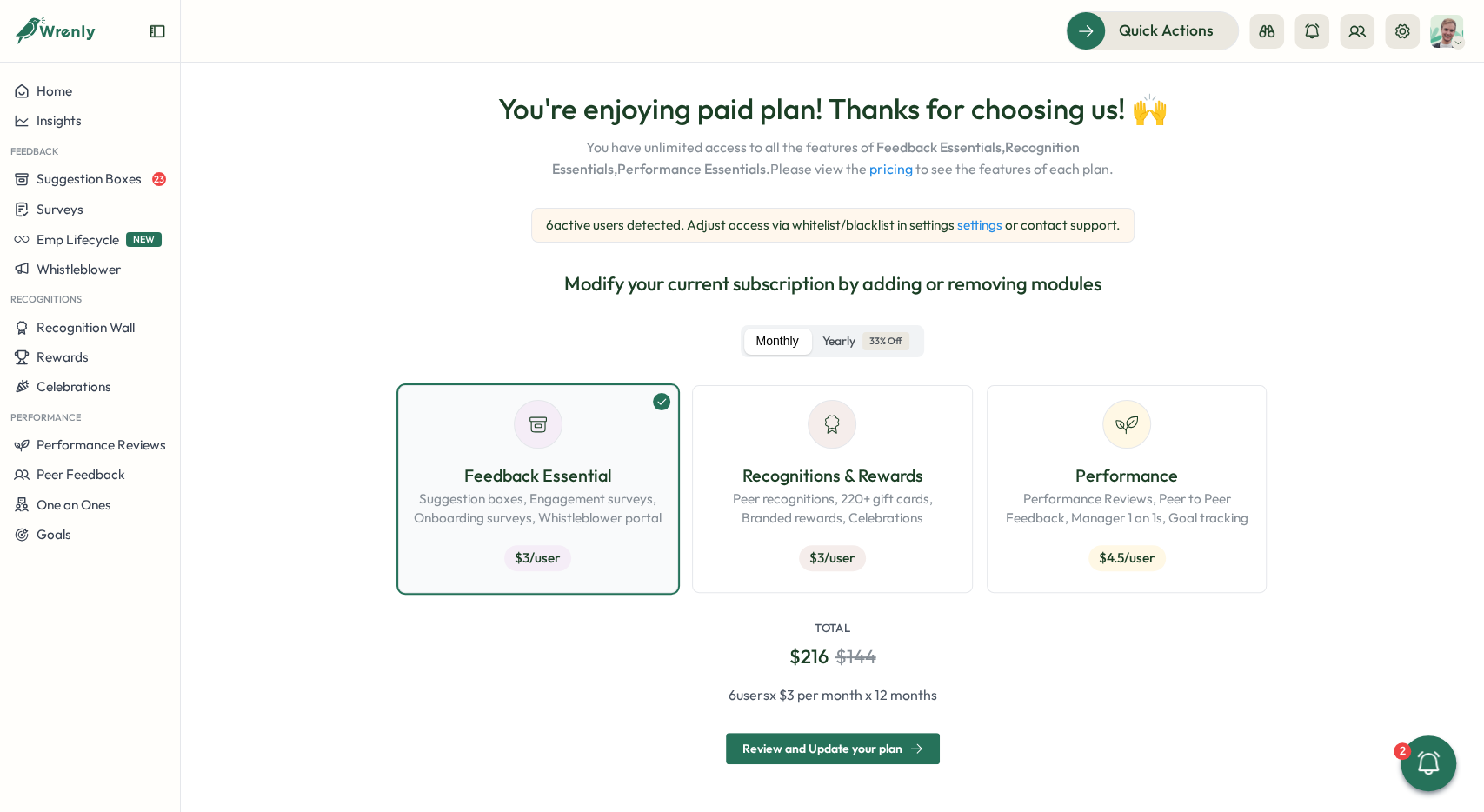
click at [598, 527] on div "Feedback Essential Suggestion boxes, Engagement surveys, Onboarding surveys, Wh…" at bounding box center [538, 521] width 251 height 116
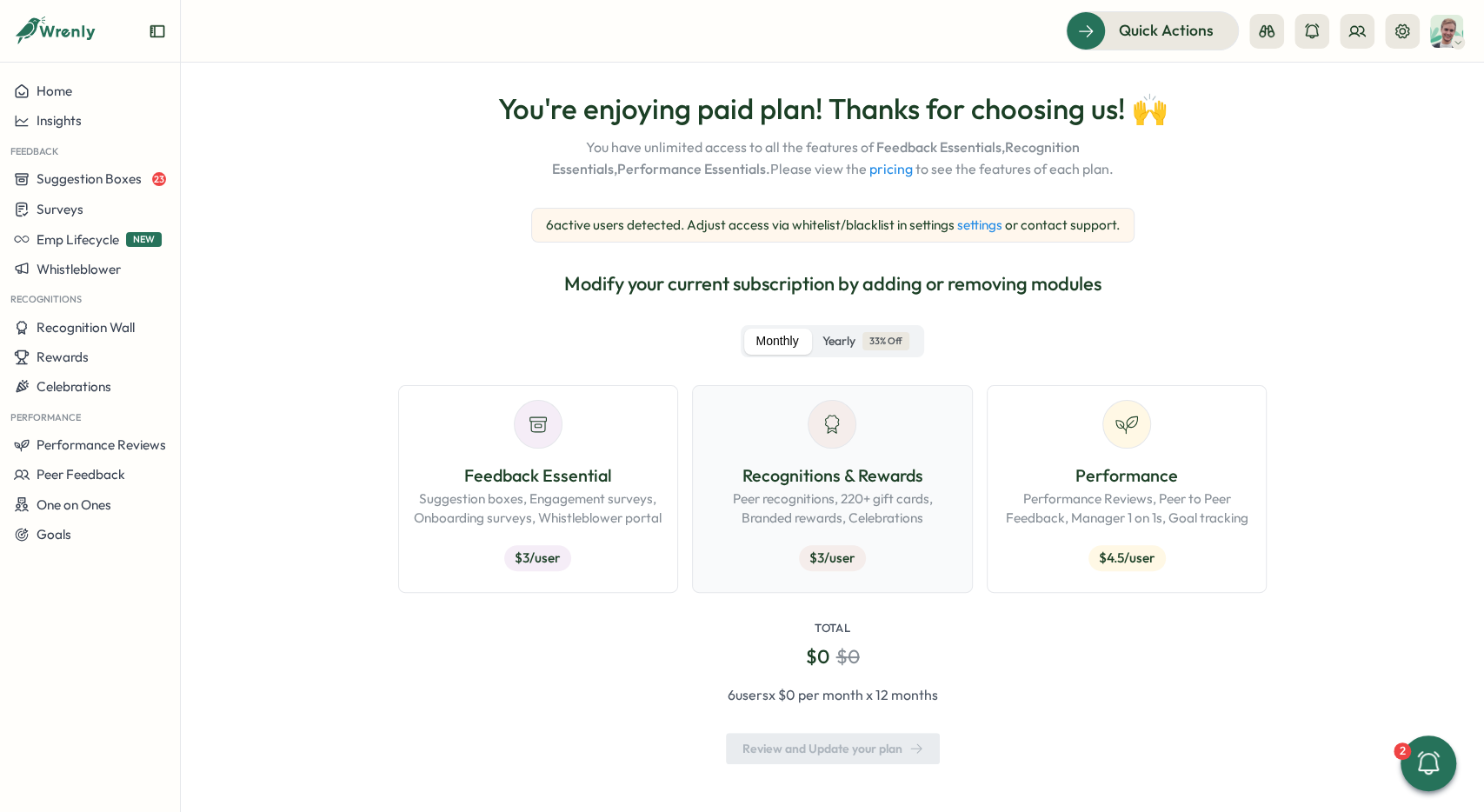
click at [772, 505] on p "Peer recognitions, 220+ gift cards, Branded rewards, Celebrations" at bounding box center [832, 508] width 251 height 38
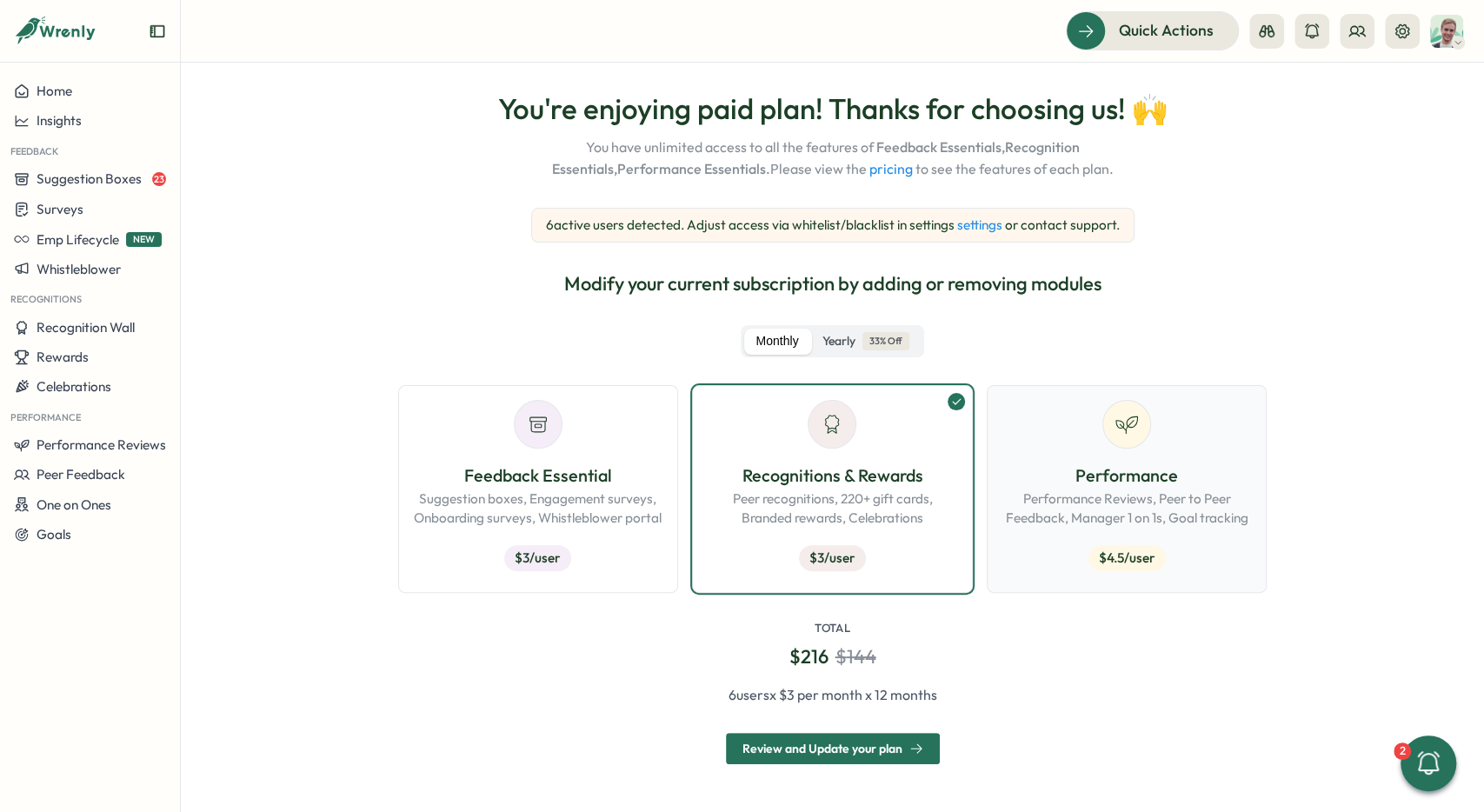
click at [1145, 469] on p "Performance" at bounding box center [1127, 476] width 251 height 27
click at [693, 481] on button "Recognitions & Rewards Peer recognitions, 220+ gift cards, Branded rewards, Cel…" at bounding box center [833, 489] width 281 height 208
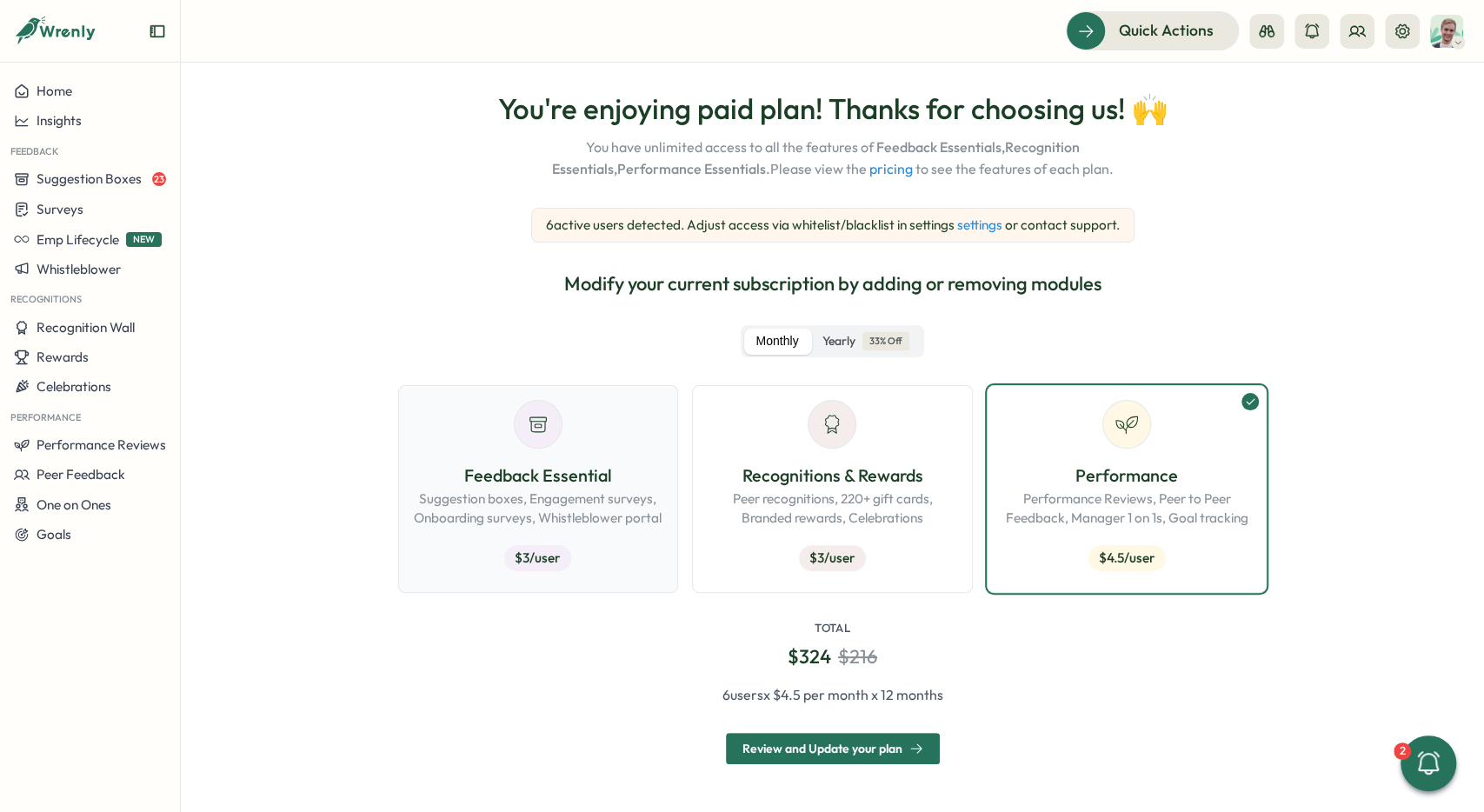
click at [551, 488] on p "Feedback Essential" at bounding box center [538, 476] width 251 height 27
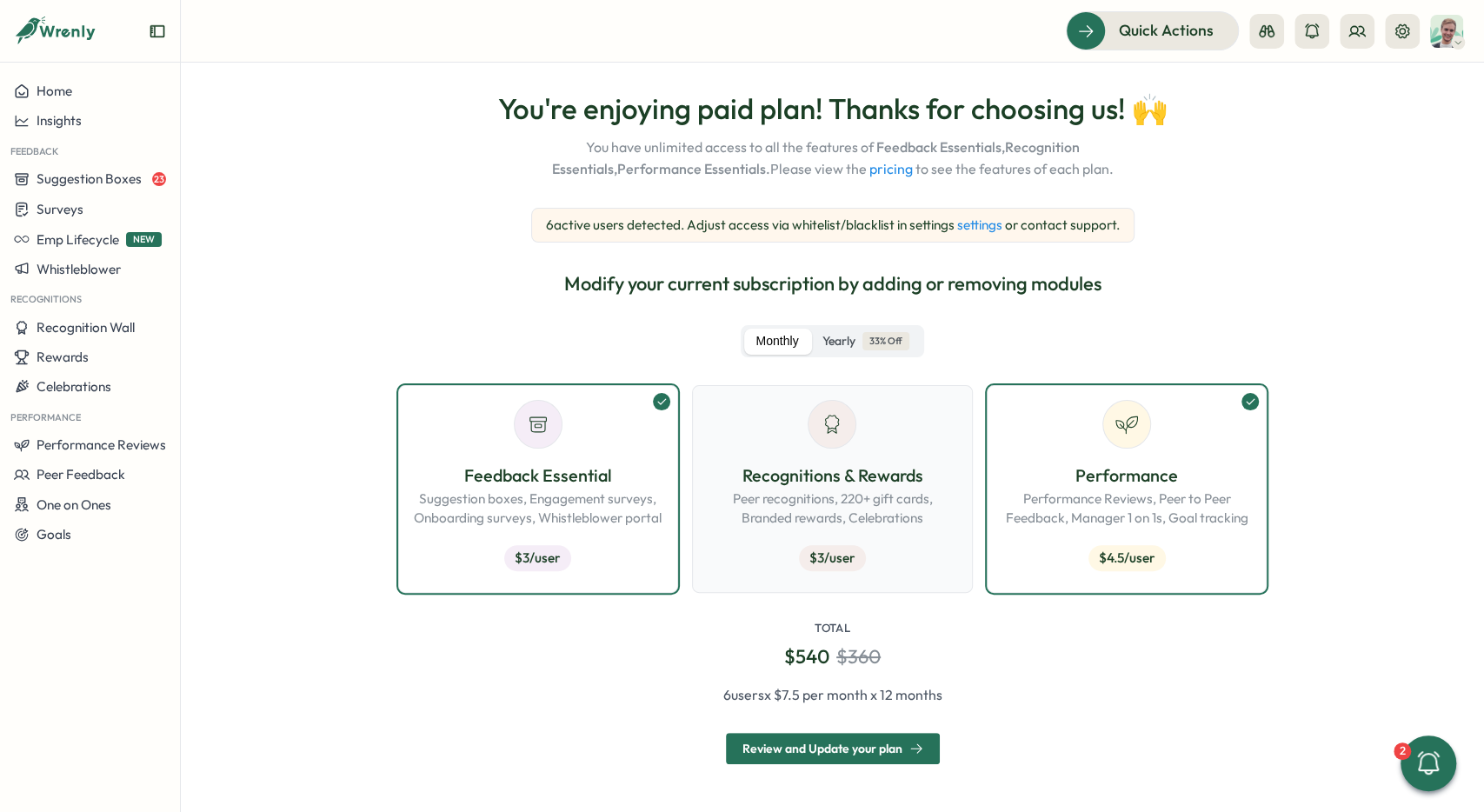
click at [796, 479] on p "Recognitions & Rewards" at bounding box center [832, 476] width 251 height 27
click at [1146, 476] on p "Performance" at bounding box center [1127, 476] width 251 height 27
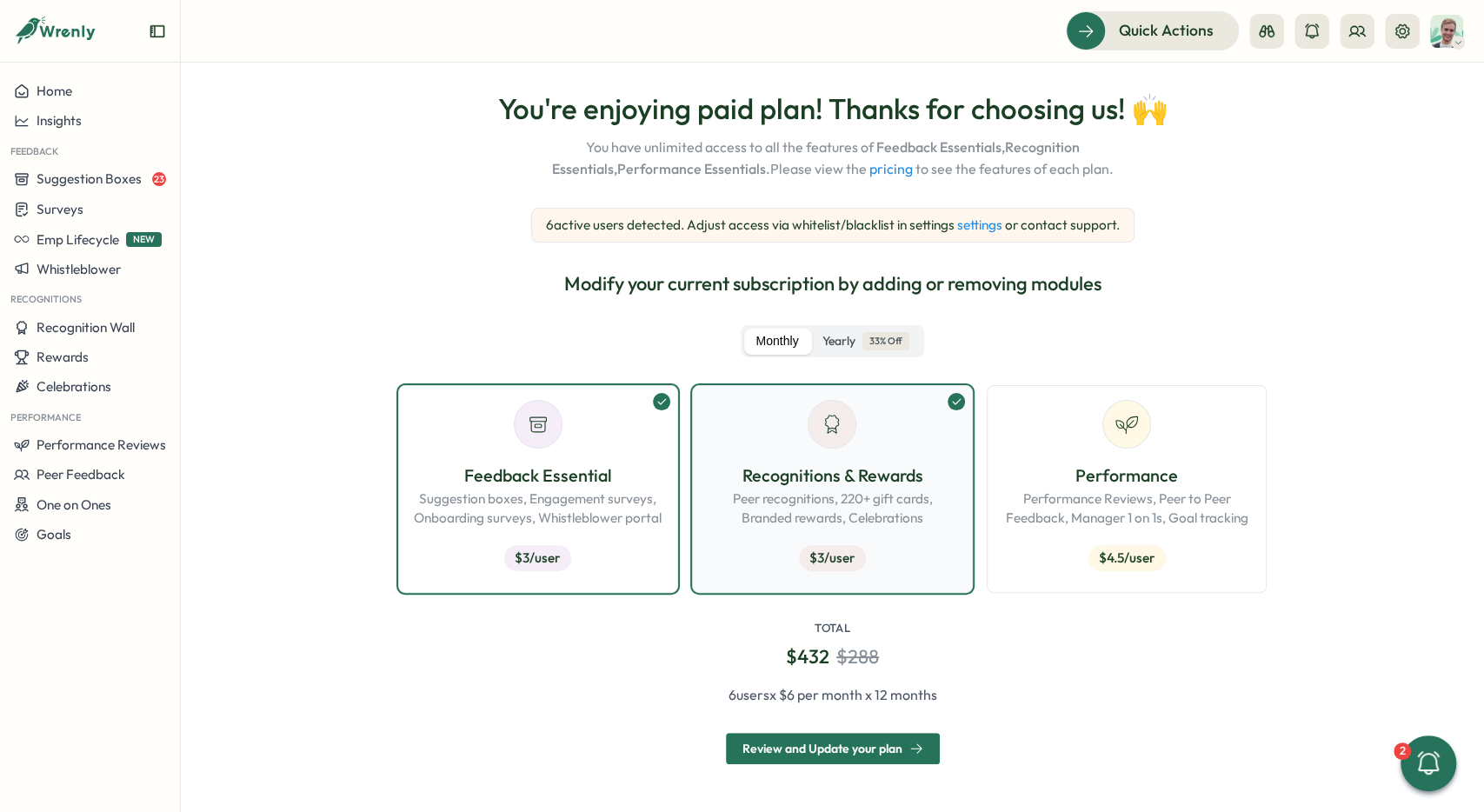
click at [733, 480] on p "Recognitions & Rewards" at bounding box center [832, 476] width 251 height 27
drag, startPoint x: 537, startPoint y: 486, endPoint x: 609, endPoint y: 485, distance: 72.0
click at [539, 486] on p "Feedback Essential" at bounding box center [538, 476] width 251 height 27
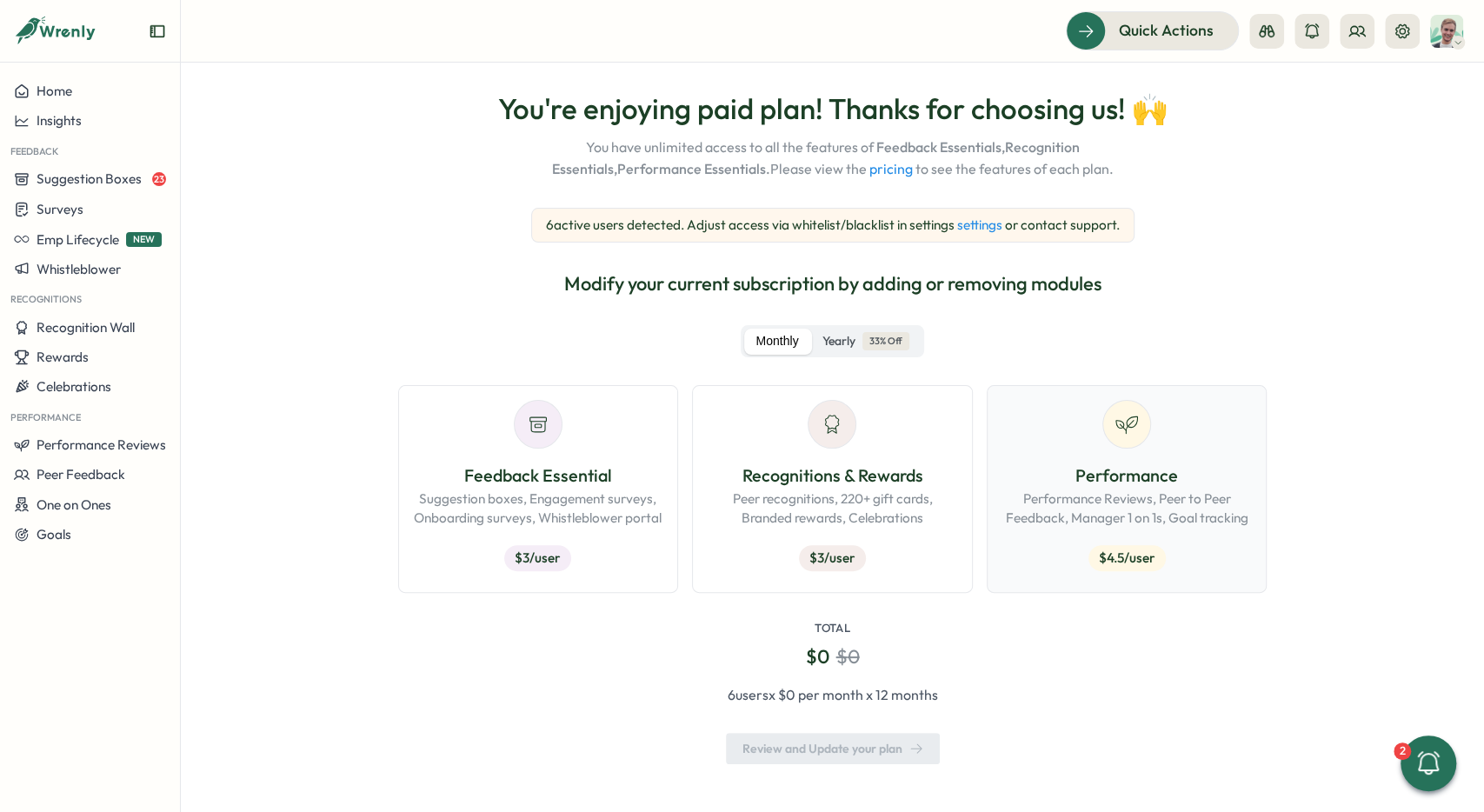
click at [1152, 464] on p "Performance" at bounding box center [1127, 476] width 251 height 27
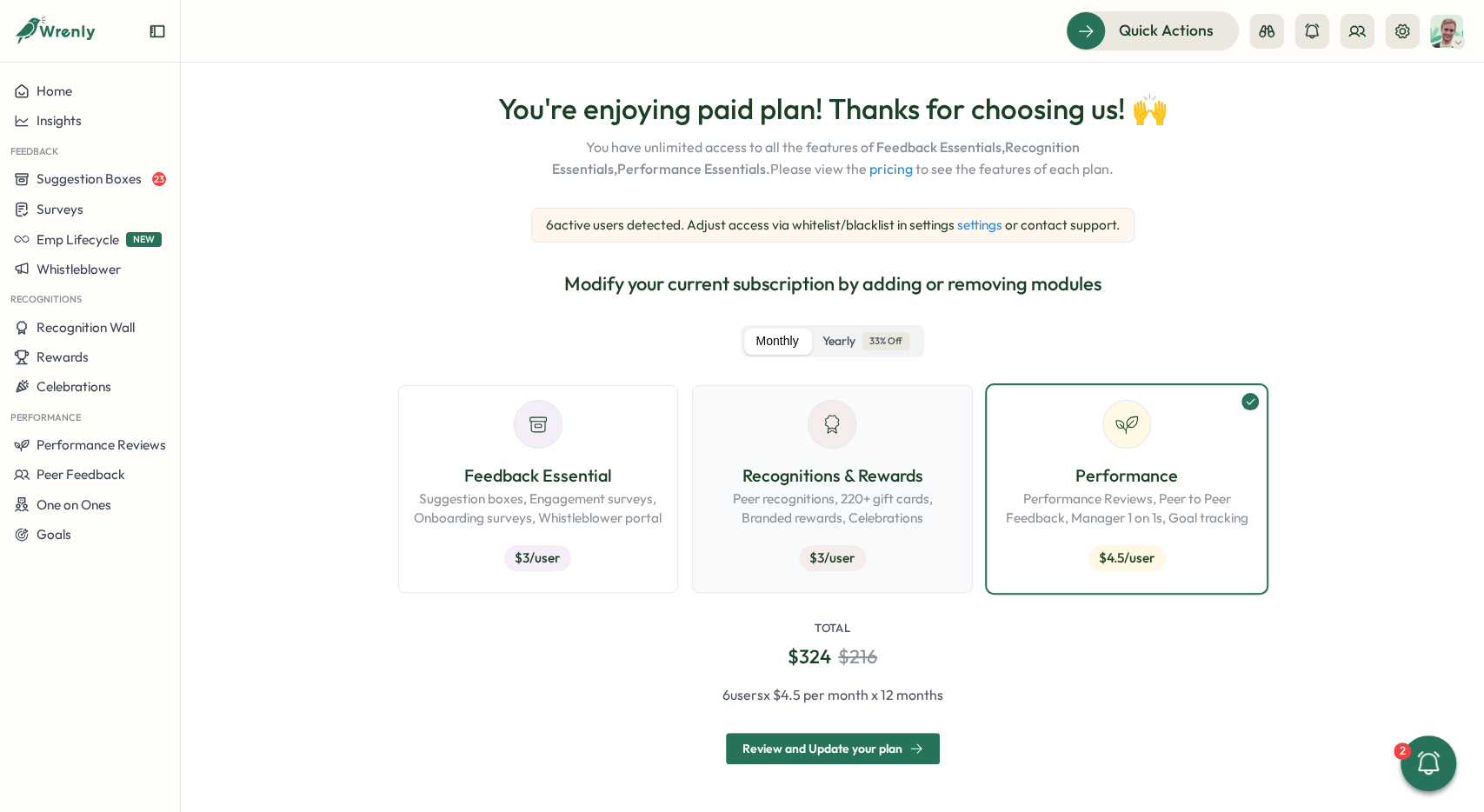
click at [730, 471] on p "Recognitions & Rewards" at bounding box center [832, 476] width 251 height 27
drag, startPoint x: 554, startPoint y: 486, endPoint x: 712, endPoint y: 489, distance: 158.0
click at [592, 484] on p "Feedback Essential" at bounding box center [538, 476] width 251 height 27
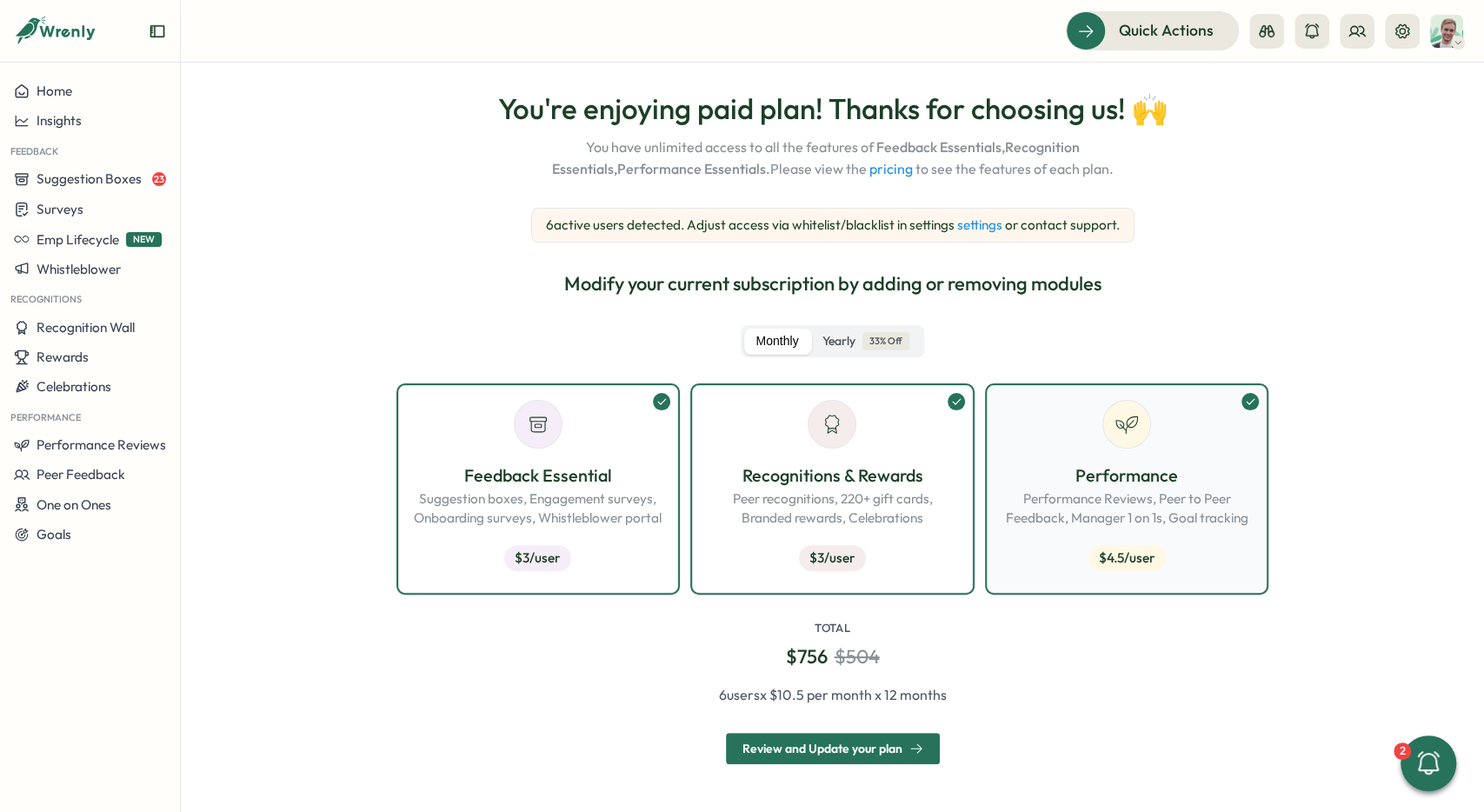
click at [1127, 491] on p "Performance Reviews, Peer to Peer Feedback, Manager 1 on 1s, Goal tracking" at bounding box center [1127, 508] width 251 height 38
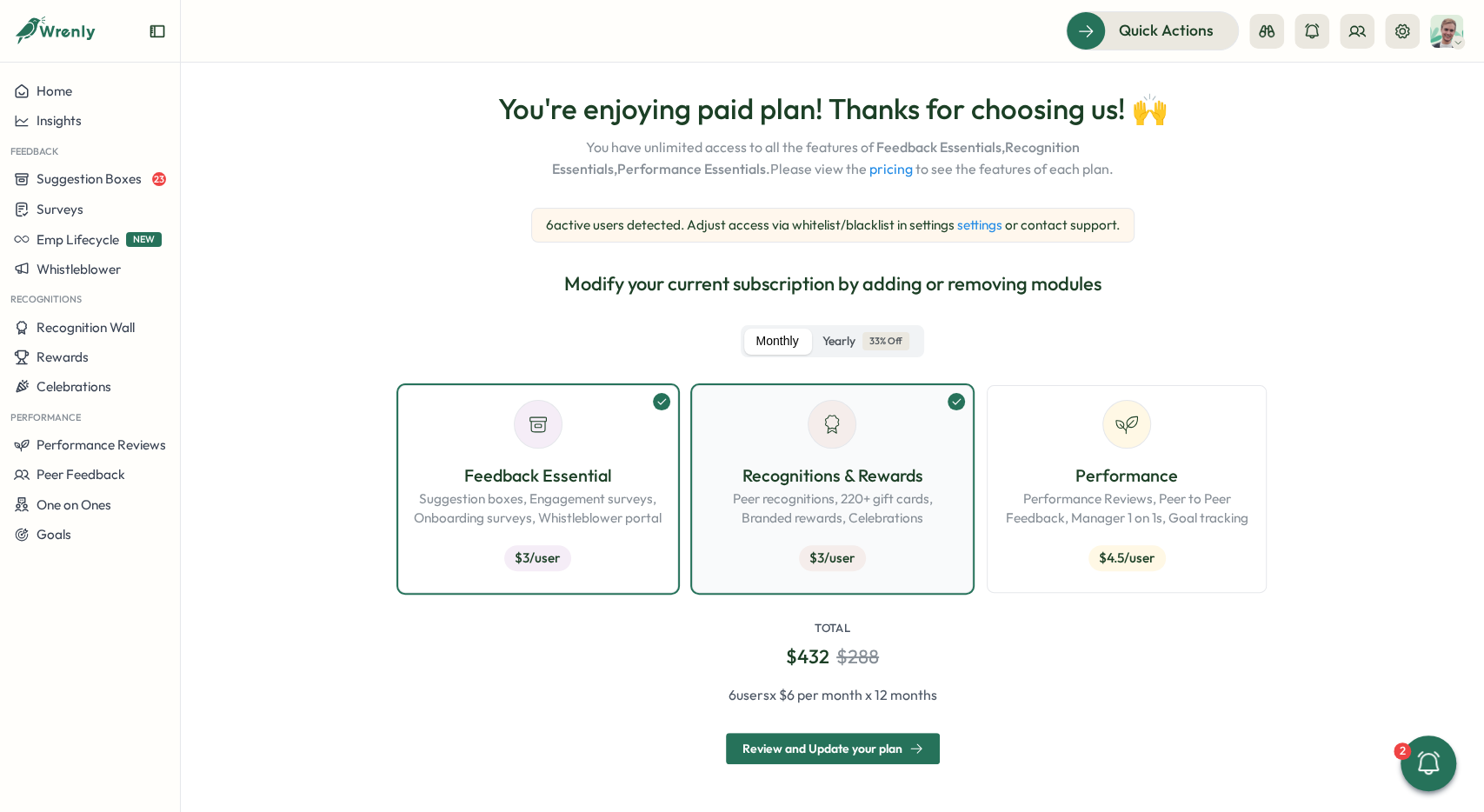
click at [759, 502] on p "Peer recognitions, 220+ gift cards, Branded rewards, Celebrations" at bounding box center [832, 508] width 251 height 38
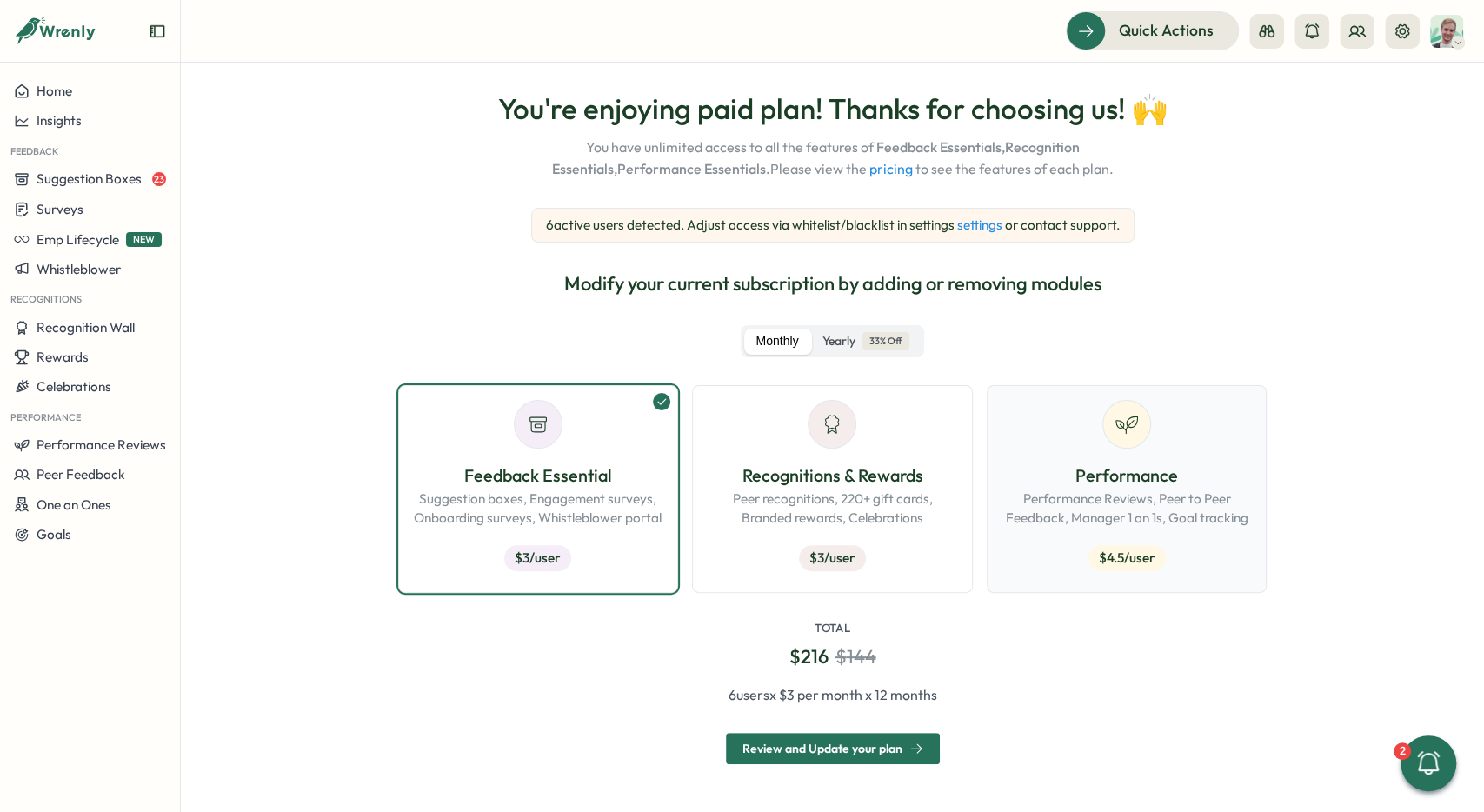
drag, startPoint x: 530, startPoint y: 508, endPoint x: 1003, endPoint y: 499, distance: 473.1
click at [536, 508] on p "Suggestion boxes, Engagement surveys, Onboarding surveys, Whistleblower portal" at bounding box center [538, 508] width 251 height 38
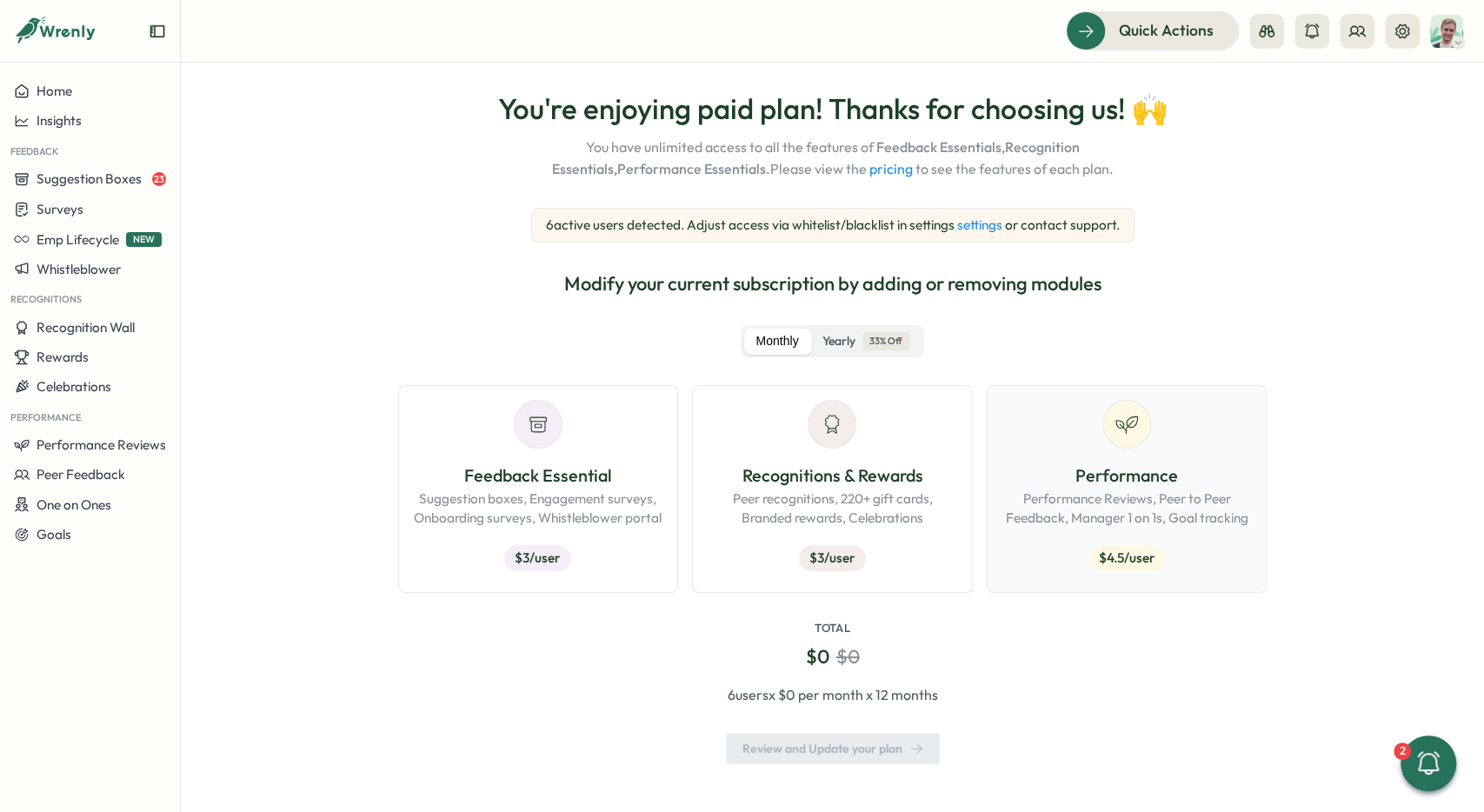
click at [1072, 494] on p "Performance Reviews, Peer to Peer Feedback, Manager 1 on 1s, Goal tracking" at bounding box center [1127, 508] width 251 height 38
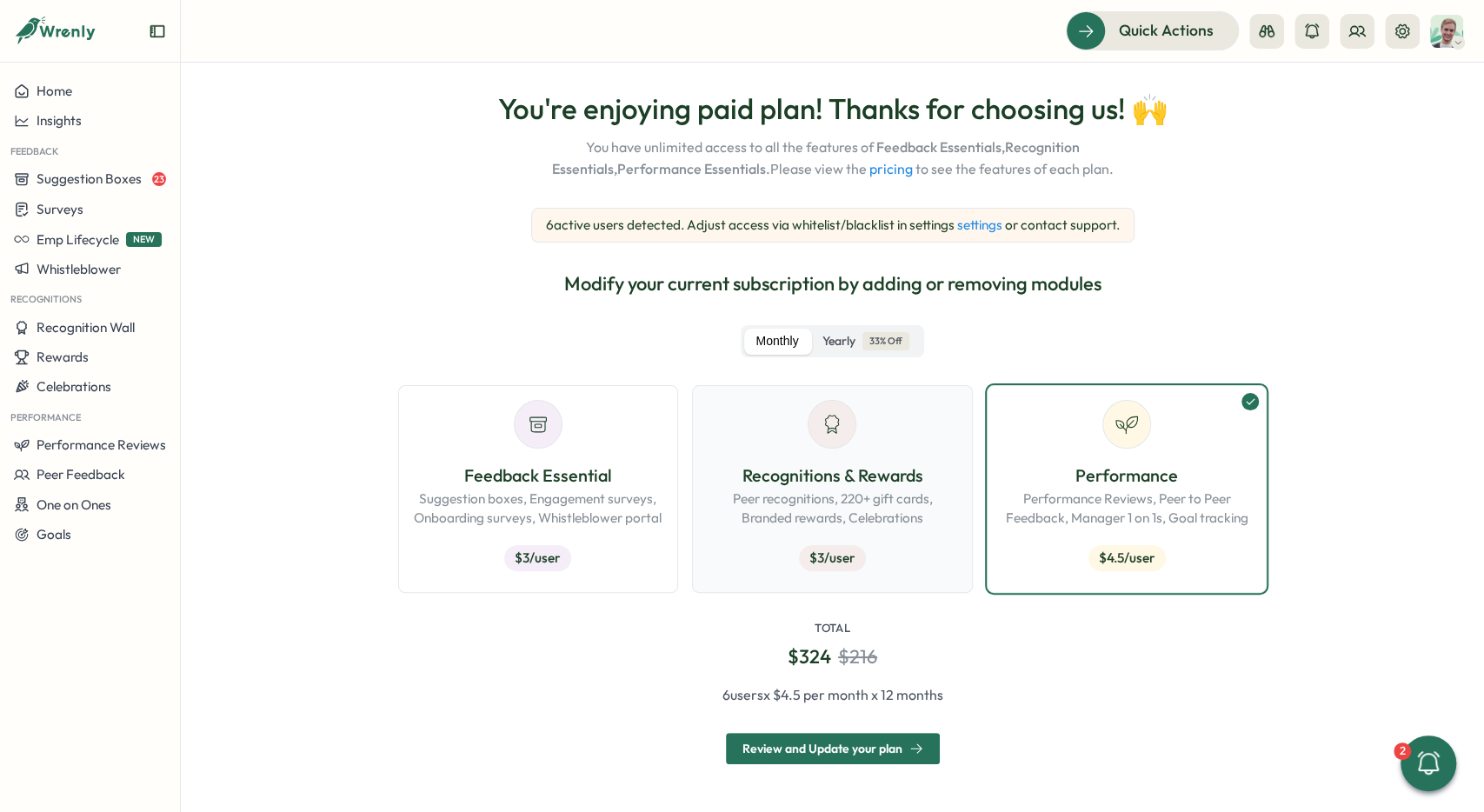
click at [788, 510] on p "Peer recognitions, 220+ gift cards, Branded rewards, Celebrations" at bounding box center [832, 508] width 251 height 38
click at [568, 513] on p "Suggestion boxes, Engagement surveys, Onboarding surveys, Whistleblower portal" at bounding box center [538, 508] width 251 height 38
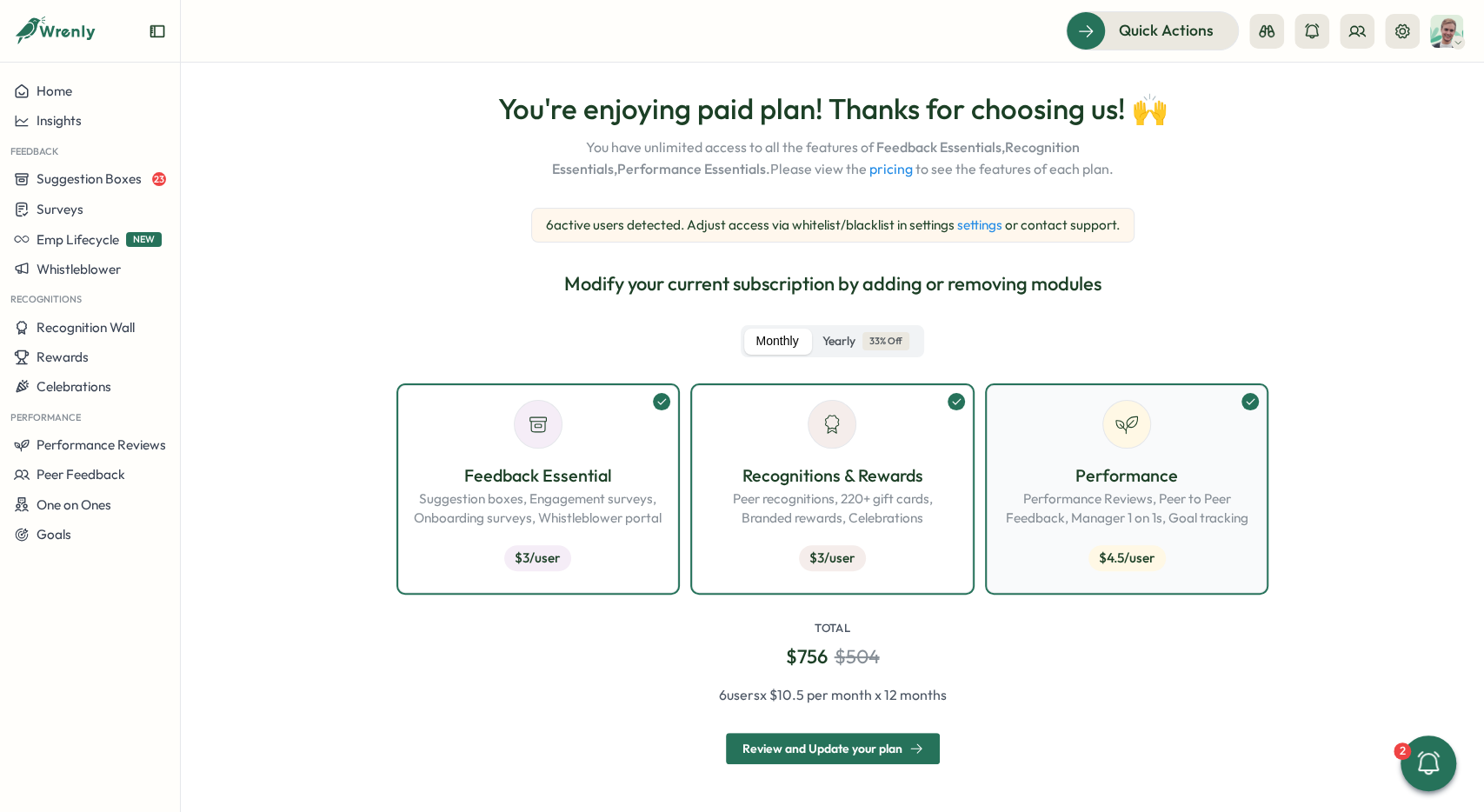
click at [1141, 498] on p "Performance Reviews, Peer to Peer Feedback, Manager 1 on 1s, Goal tracking" at bounding box center [1127, 508] width 251 height 38
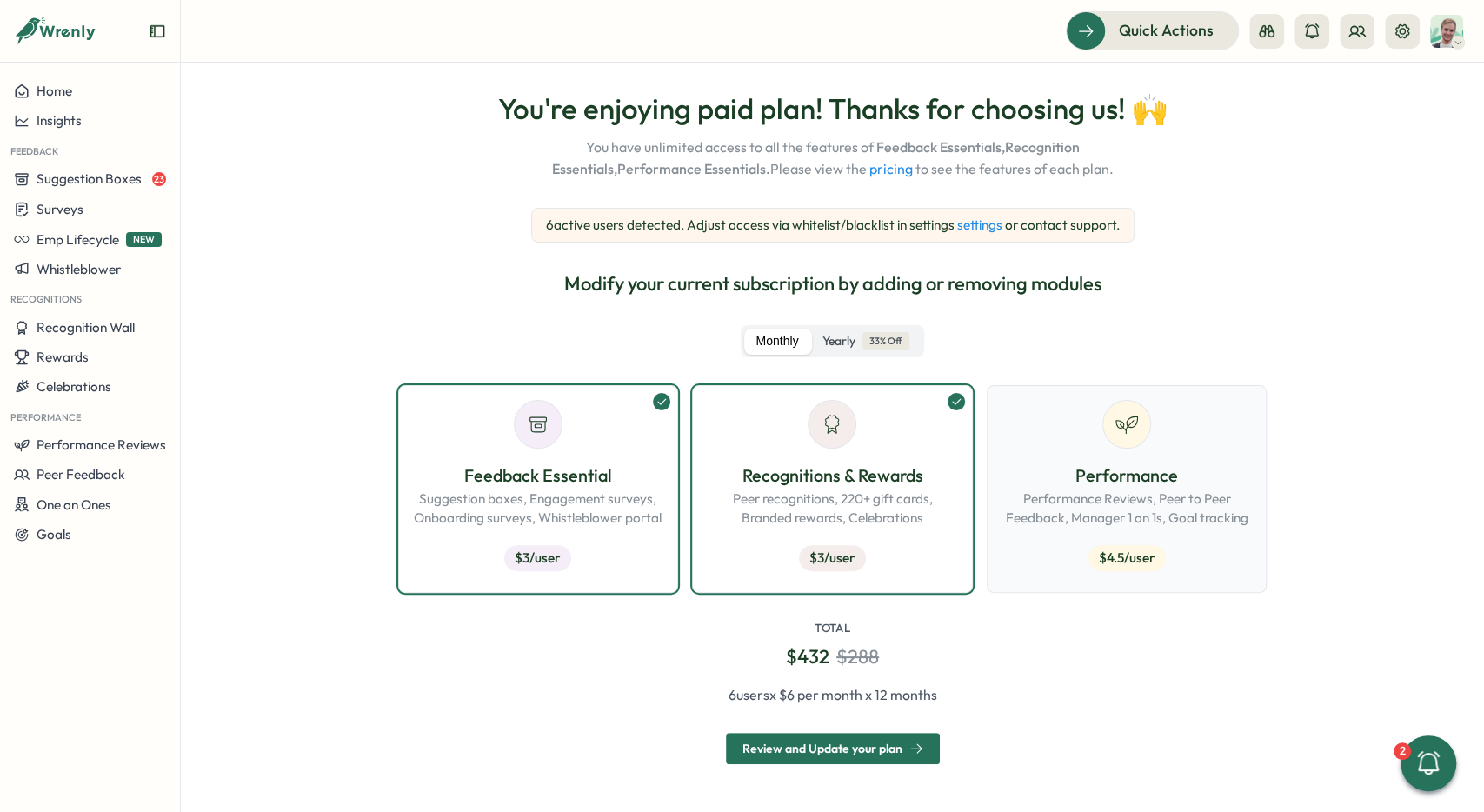
click at [1141, 498] on p "Performance Reviews, Peer to Peer Feedback, Manager 1 on 1s, Goal tracking" at bounding box center [1127, 508] width 251 height 38
click at [828, 498] on p "Peer recognitions, 220+ gift cards, Branded rewards, Celebrations" at bounding box center [832, 508] width 251 height 38
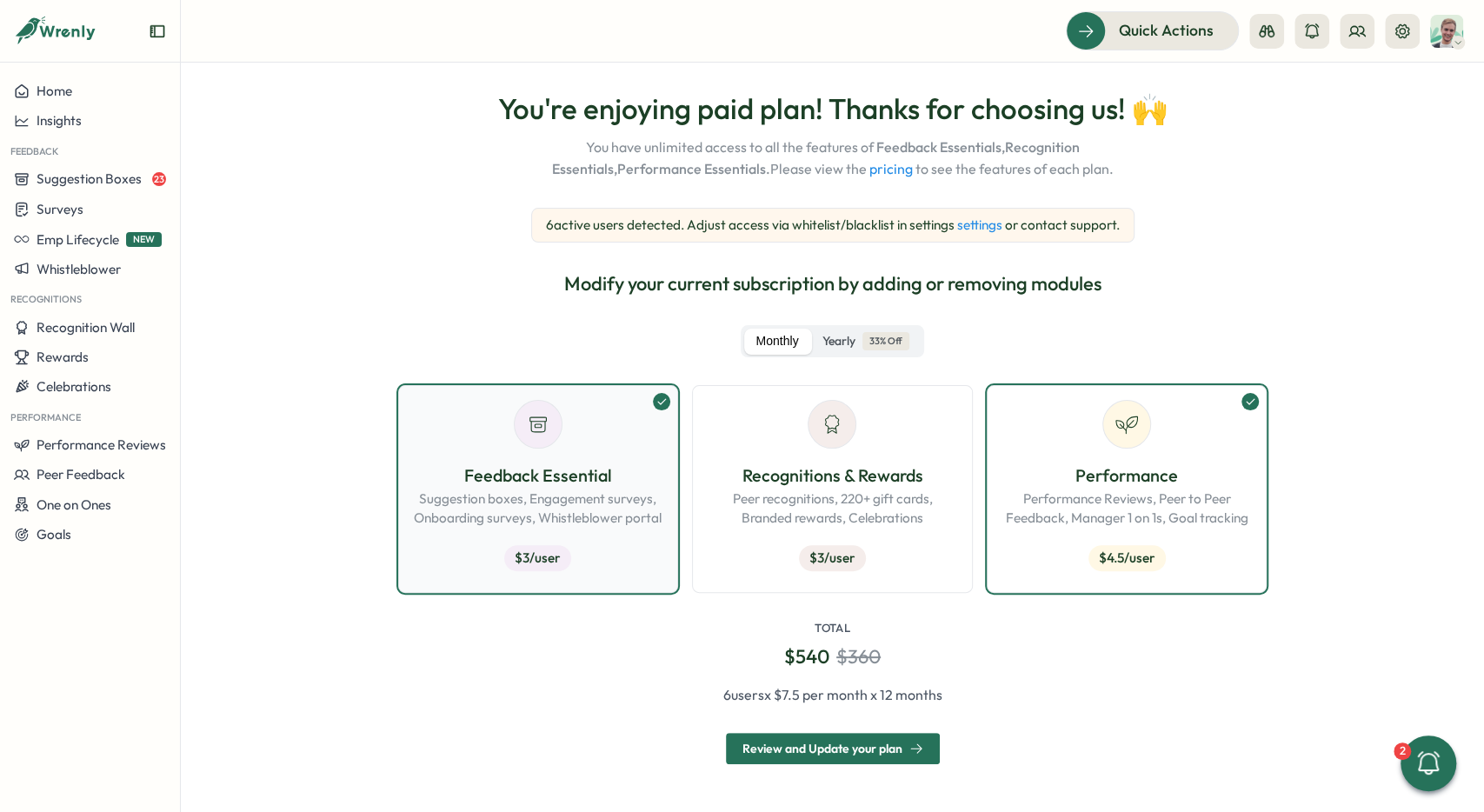
click at [609, 506] on p "Suggestion boxes, Engagement surveys, Onboarding surveys, Whistleblower portal" at bounding box center [538, 508] width 251 height 38
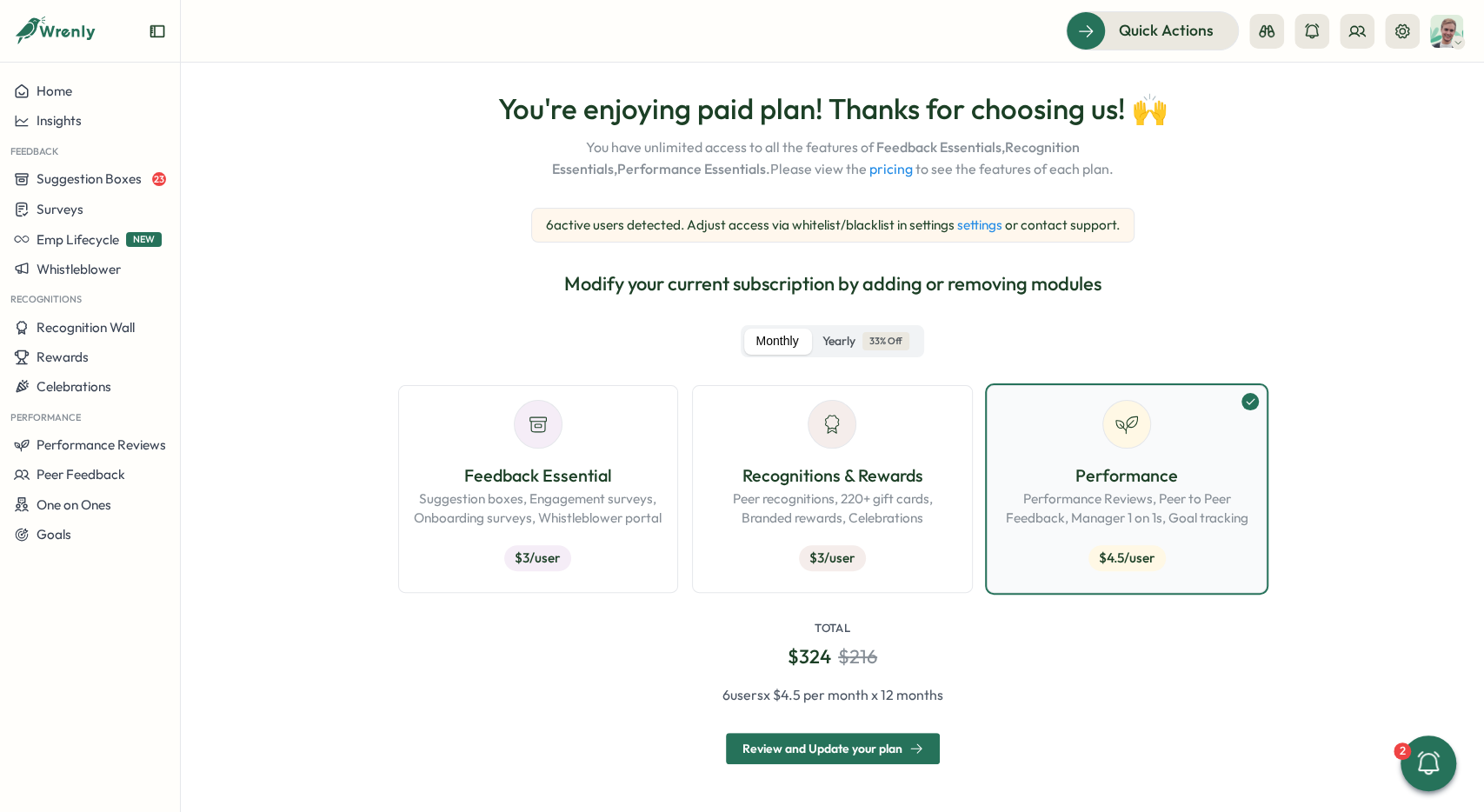
click at [1002, 498] on p "Performance Reviews, Peer to Peer Feedback, Manager 1 on 1s, Goal tracking" at bounding box center [1127, 508] width 251 height 38
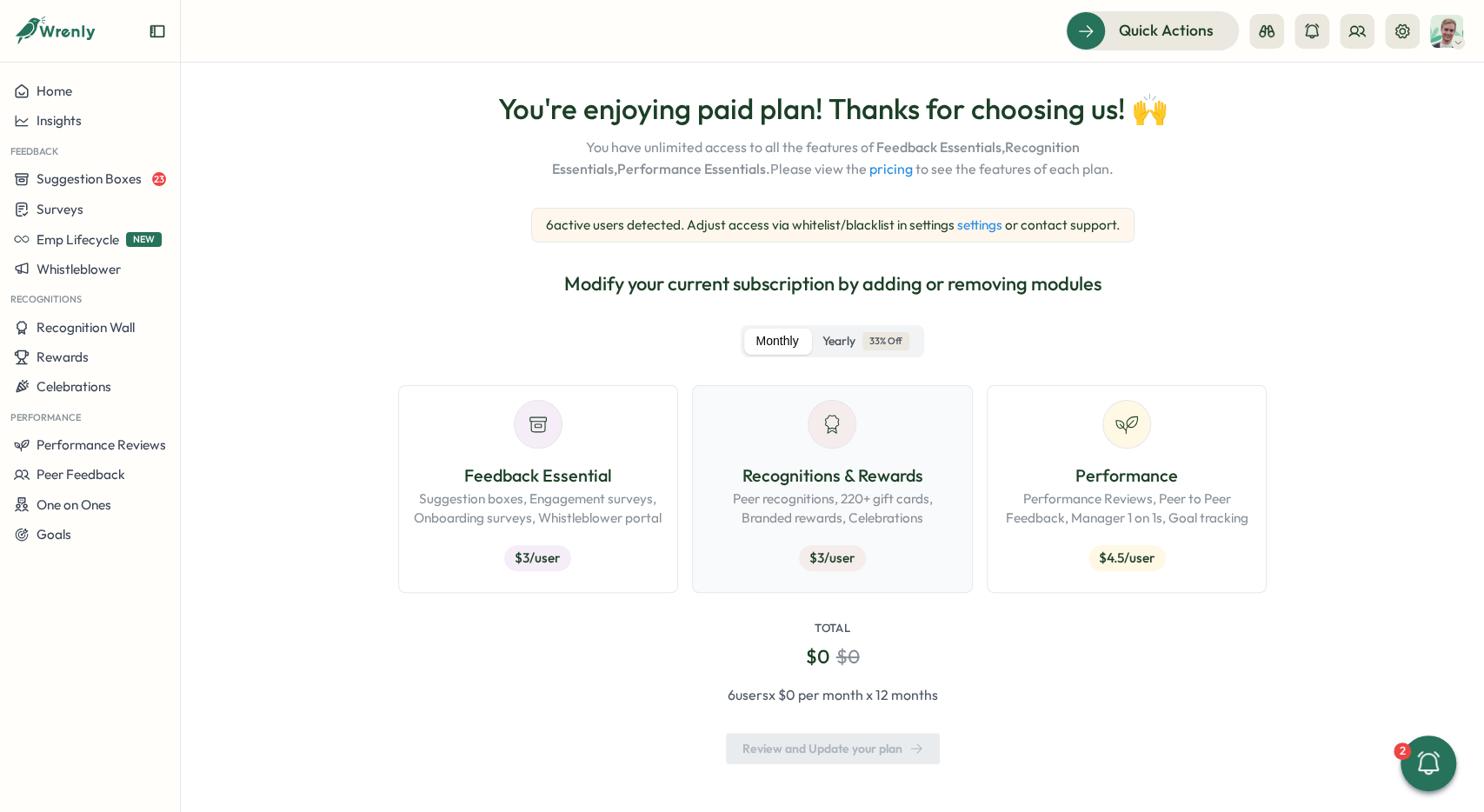
click at [843, 504] on p "Peer recognitions, 220+ gift cards, Branded rewards, Celebrations" at bounding box center [832, 508] width 251 height 38
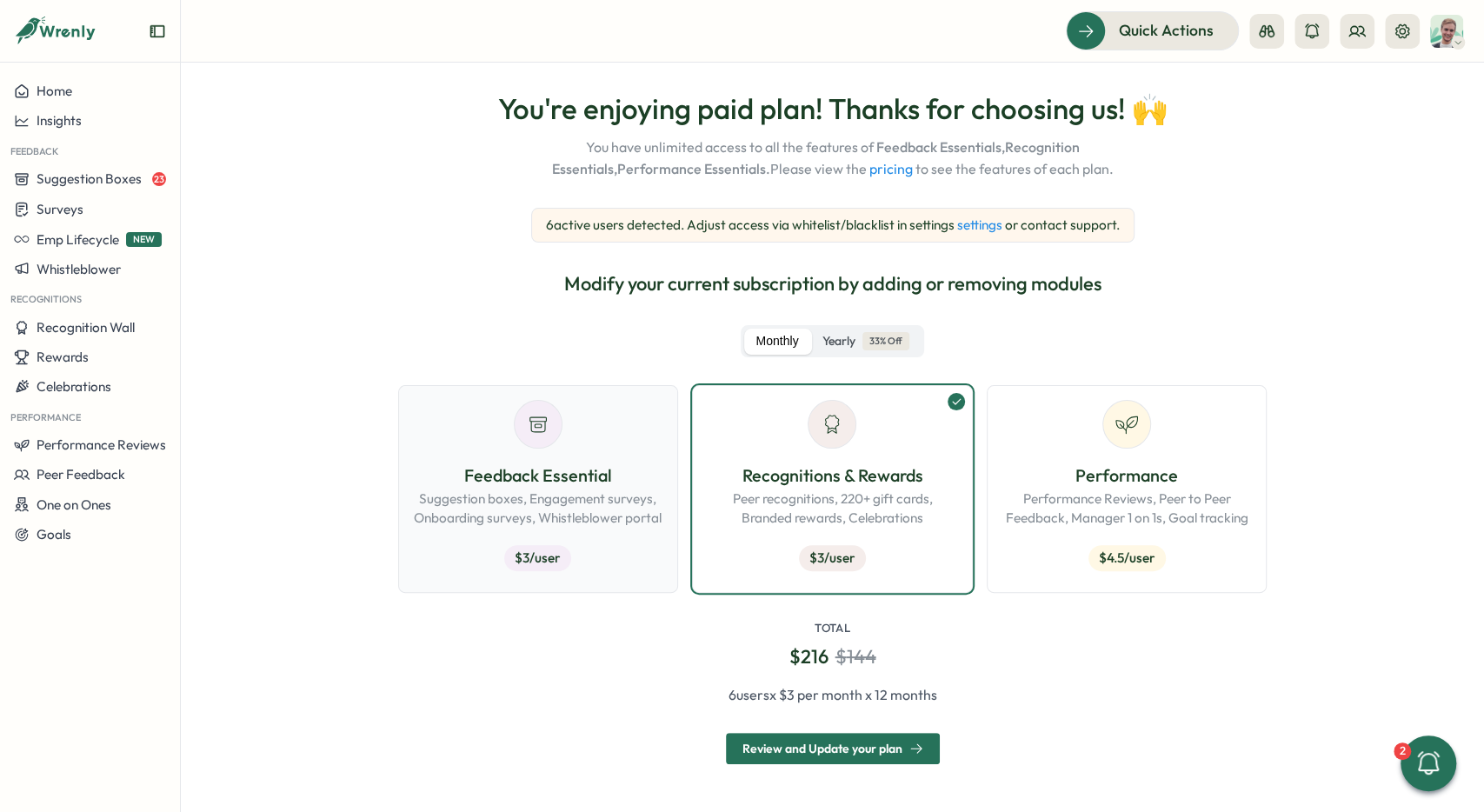
click at [569, 507] on p "Suggestion boxes, Engagement surveys, Onboarding surveys, Whistleblower portal" at bounding box center [538, 508] width 251 height 38
click at [1172, 477] on p "Performance" at bounding box center [1127, 476] width 251 height 27
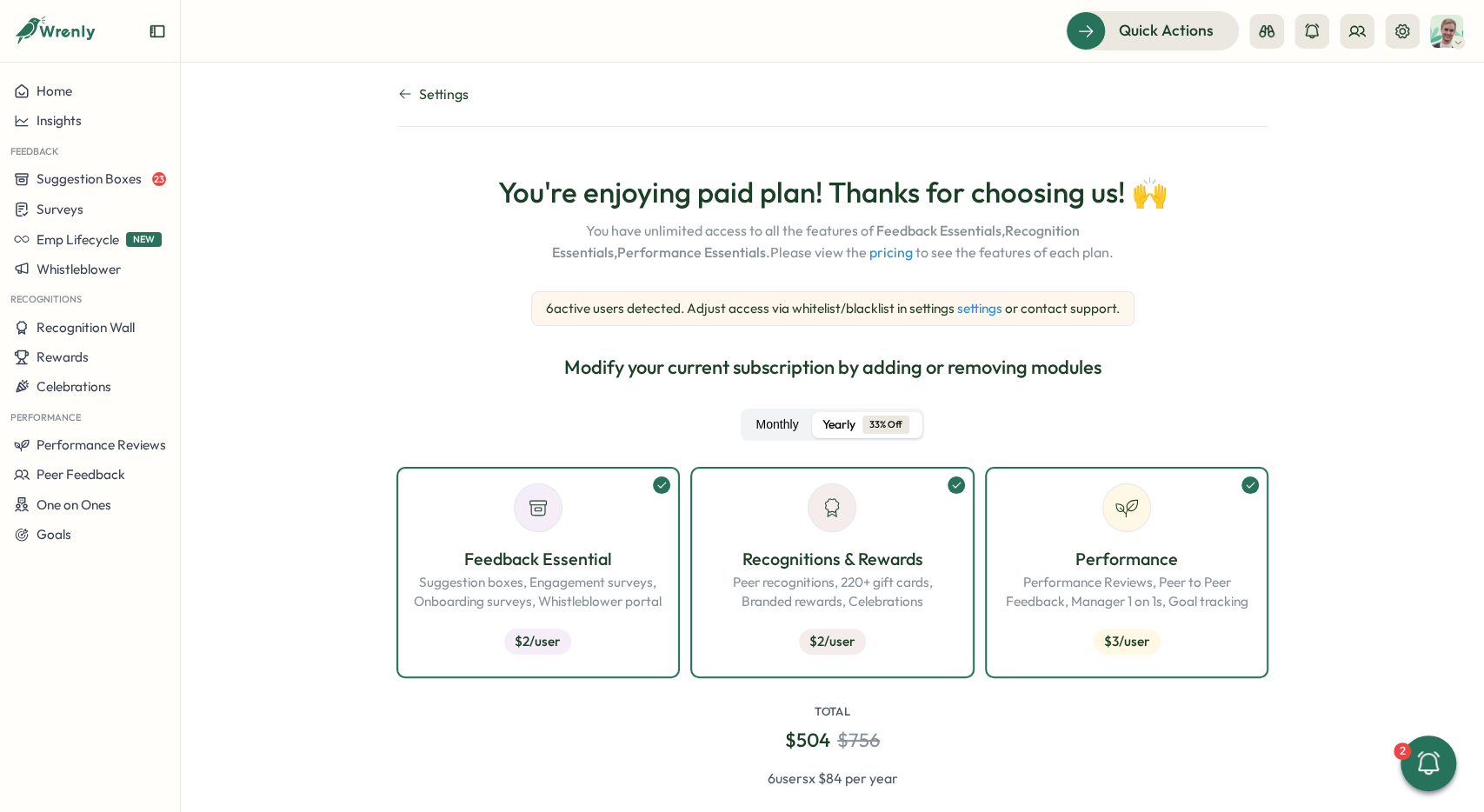
click at [782, 424] on label "Monthly" at bounding box center [777, 424] width 65 height 26
